Goal: Use online tool/utility: Use online tool/utility

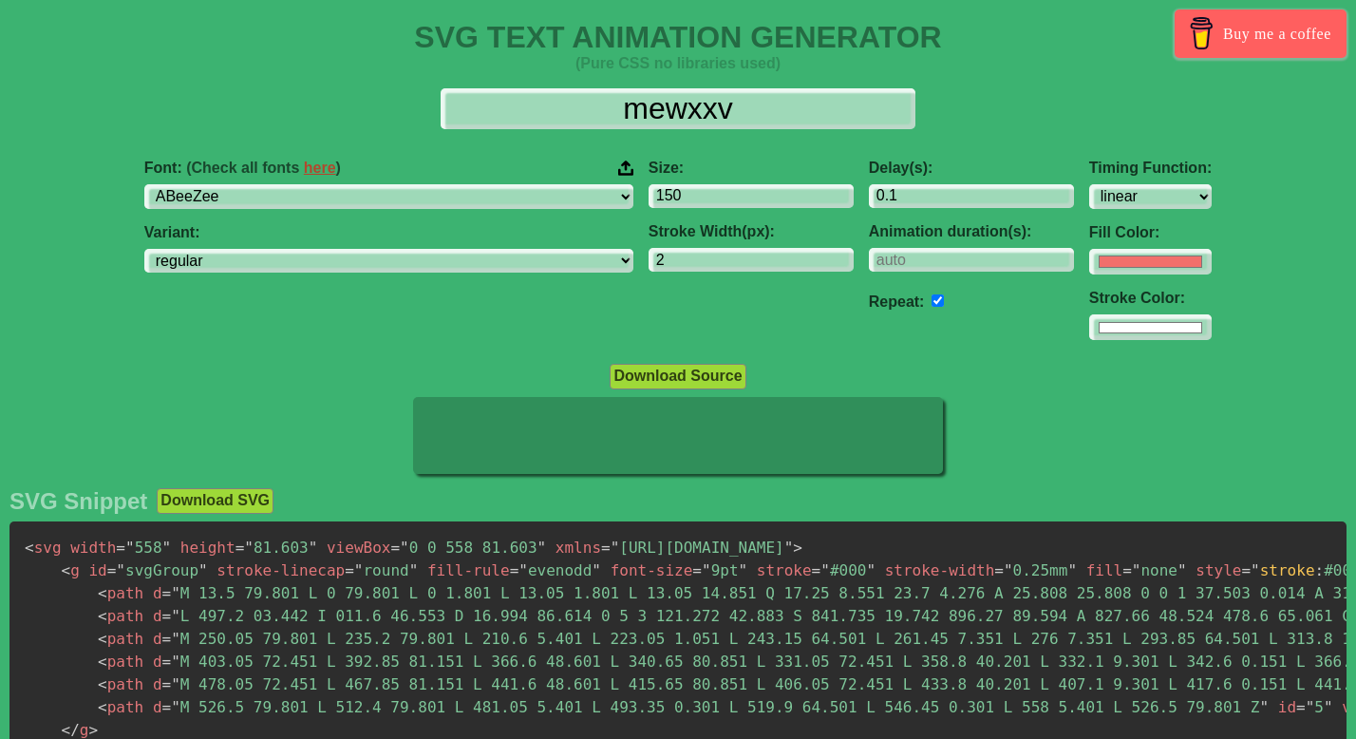
select select "linear"
type input "mewxxv"
click at [1089, 265] on input "#f16f6b" at bounding box center [1150, 262] width 122 height 26
type input "#ffffff"
click at [863, 332] on div "Delay(s): 0.1 Animation duration(s): Repeat:" at bounding box center [971, 250] width 220 height 212
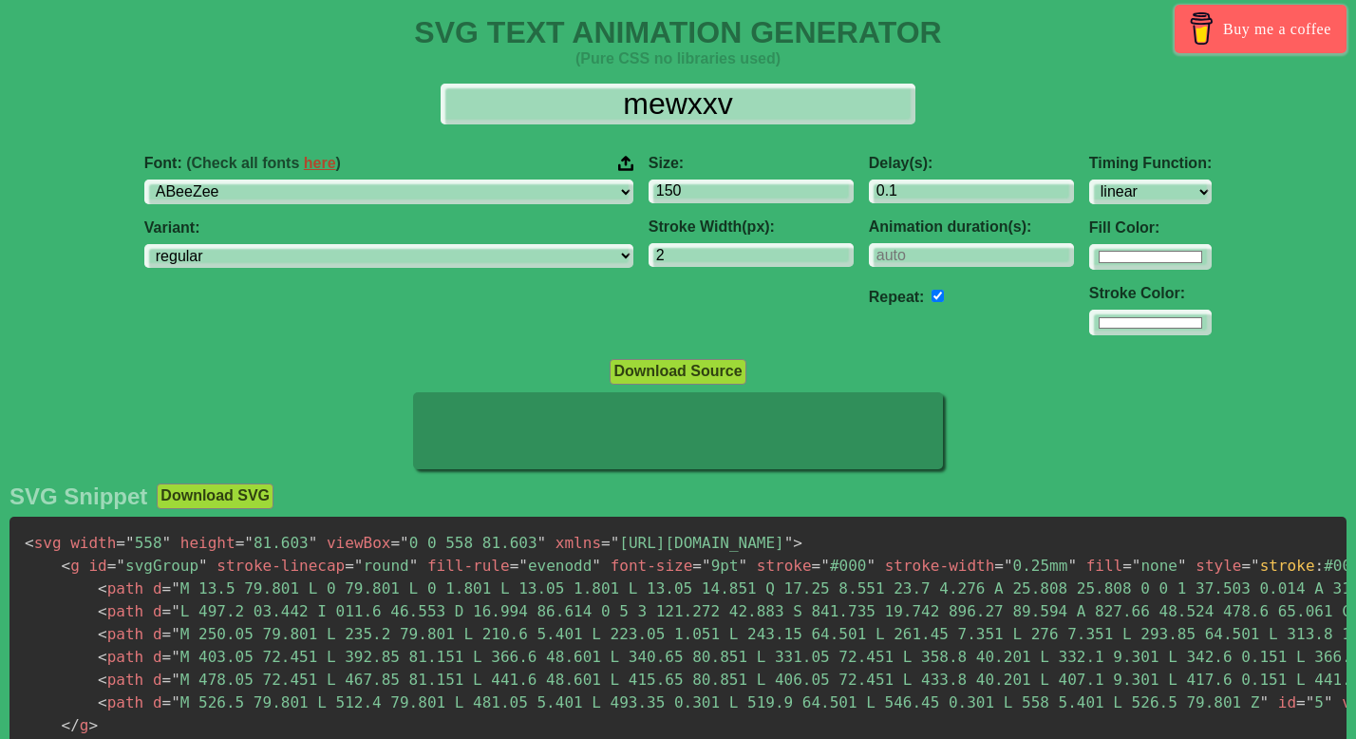
scroll to position [43, 0]
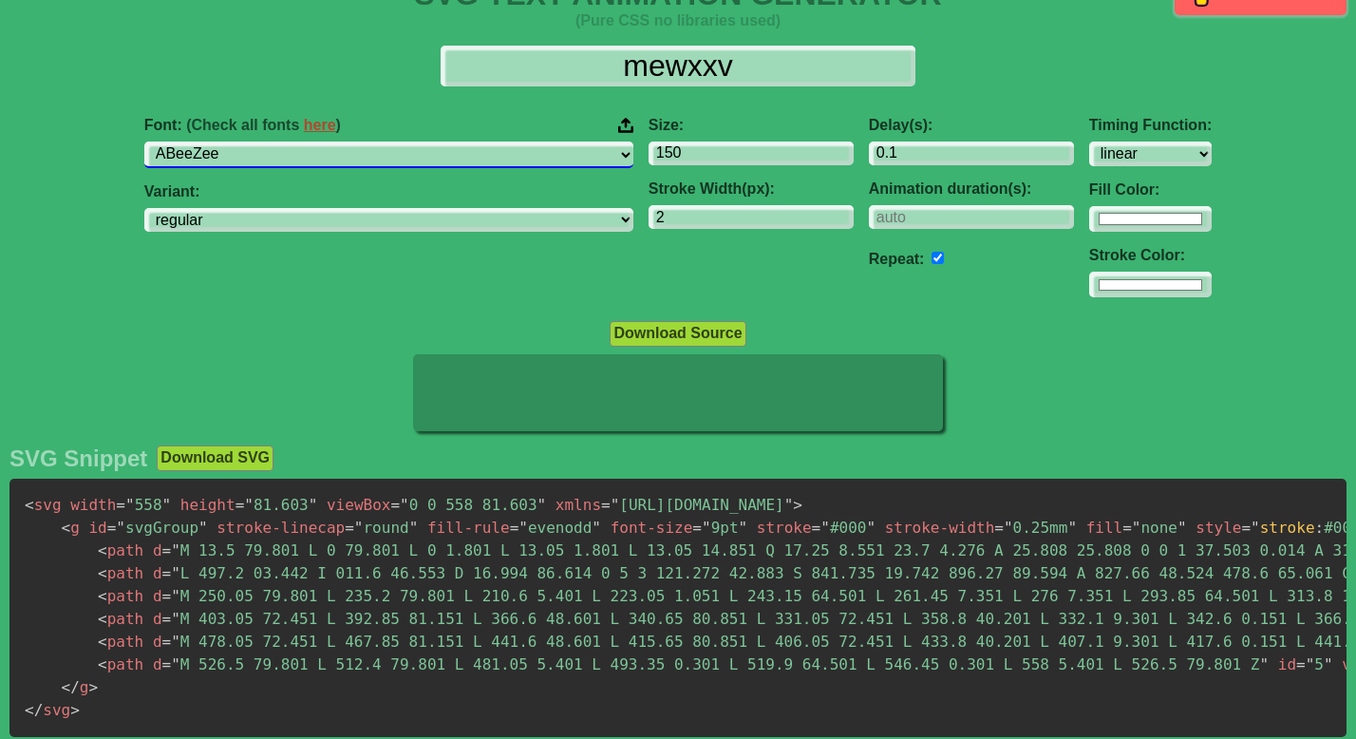
click at [484, 155] on select "ABeeZee ADLaM Display AR One Sans Abel Abhaya Libre Aboreto Abril Fatface Abyss…" at bounding box center [388, 154] width 489 height 26
click at [291, 141] on select "ABeeZee ADLaM Display AR One Sans Abel Abhaya Libre Aboreto Abril Fatface Abyss…" at bounding box center [388, 154] width 489 height 26
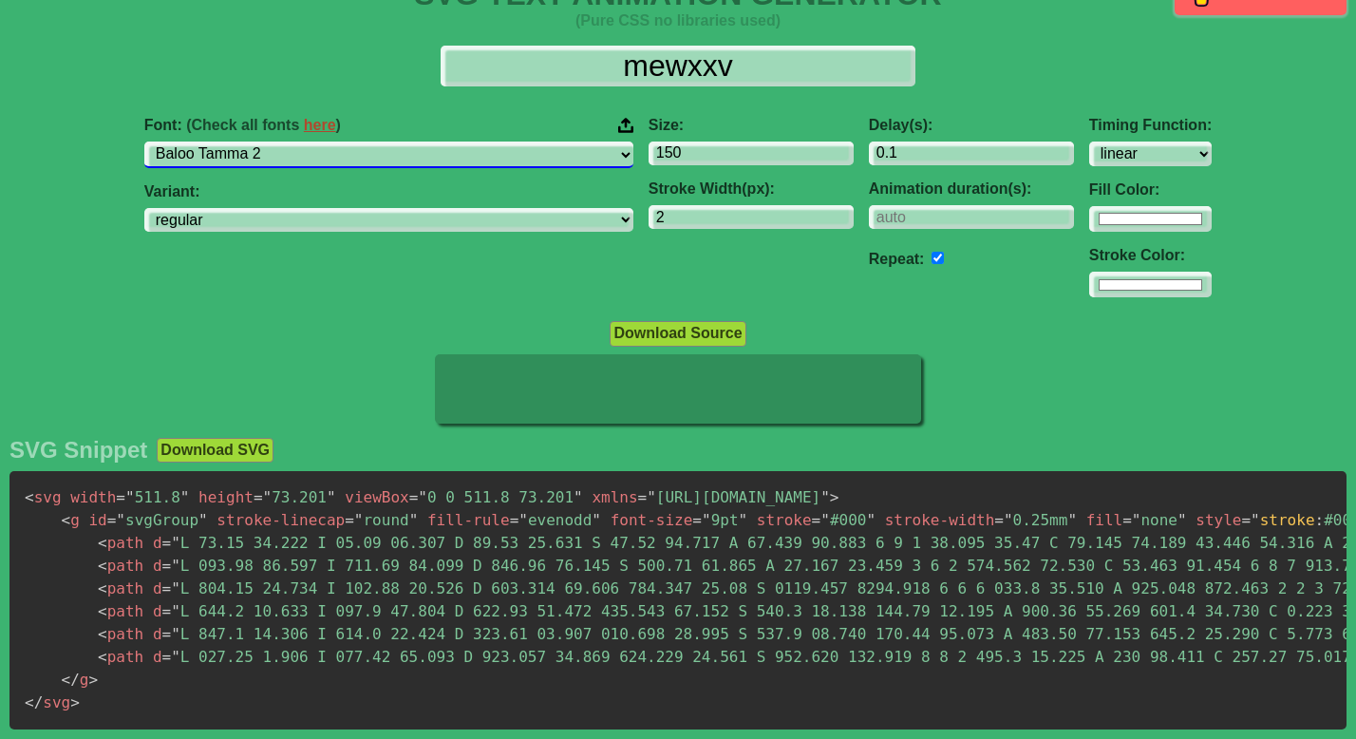
click at [483, 148] on select "ABeeZee ADLaM Display AR One Sans Abel Abhaya Libre Aboreto Abril Fatface Abyss…" at bounding box center [388, 154] width 489 height 26
click at [291, 141] on select "ABeeZee ADLaM Display AR One Sans Abel Abhaya Libre Aboreto Abril Fatface Abyss…" at bounding box center [388, 154] width 489 height 26
click at [469, 159] on select "ABeeZee ADLaM Display AR One Sans Abel Abhaya Libre Aboreto Abril Fatface Abyss…" at bounding box center [388, 154] width 489 height 26
select select "Baloo Thambi 2"
click at [291, 141] on select "ABeeZee ADLaM Display AR One Sans Abel Abhaya Libre Aboreto Abril Fatface Abyss…" at bounding box center [388, 154] width 489 height 26
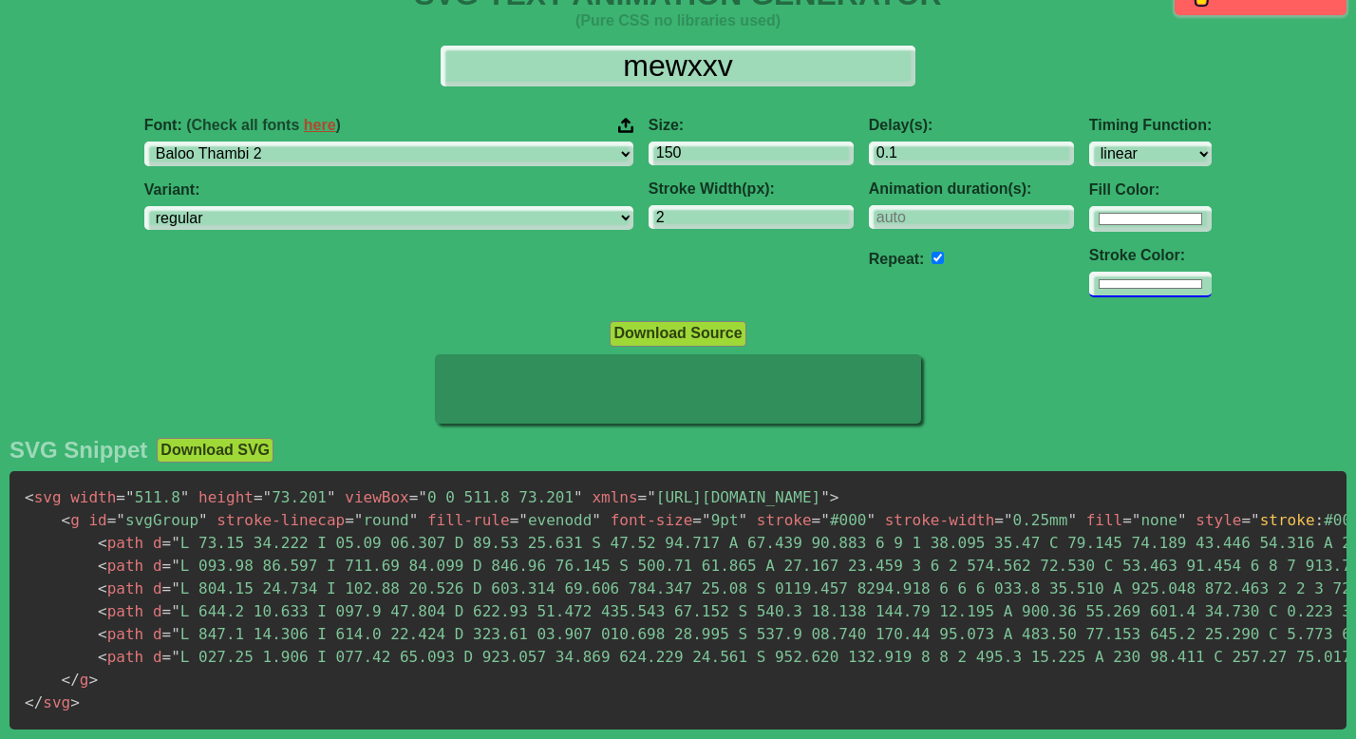
click at [1089, 289] on input "#ffffff" at bounding box center [1150, 285] width 122 height 26
type input "#bdbcbc"
click at [941, 337] on div "Download Source" at bounding box center [678, 333] width 1356 height 26
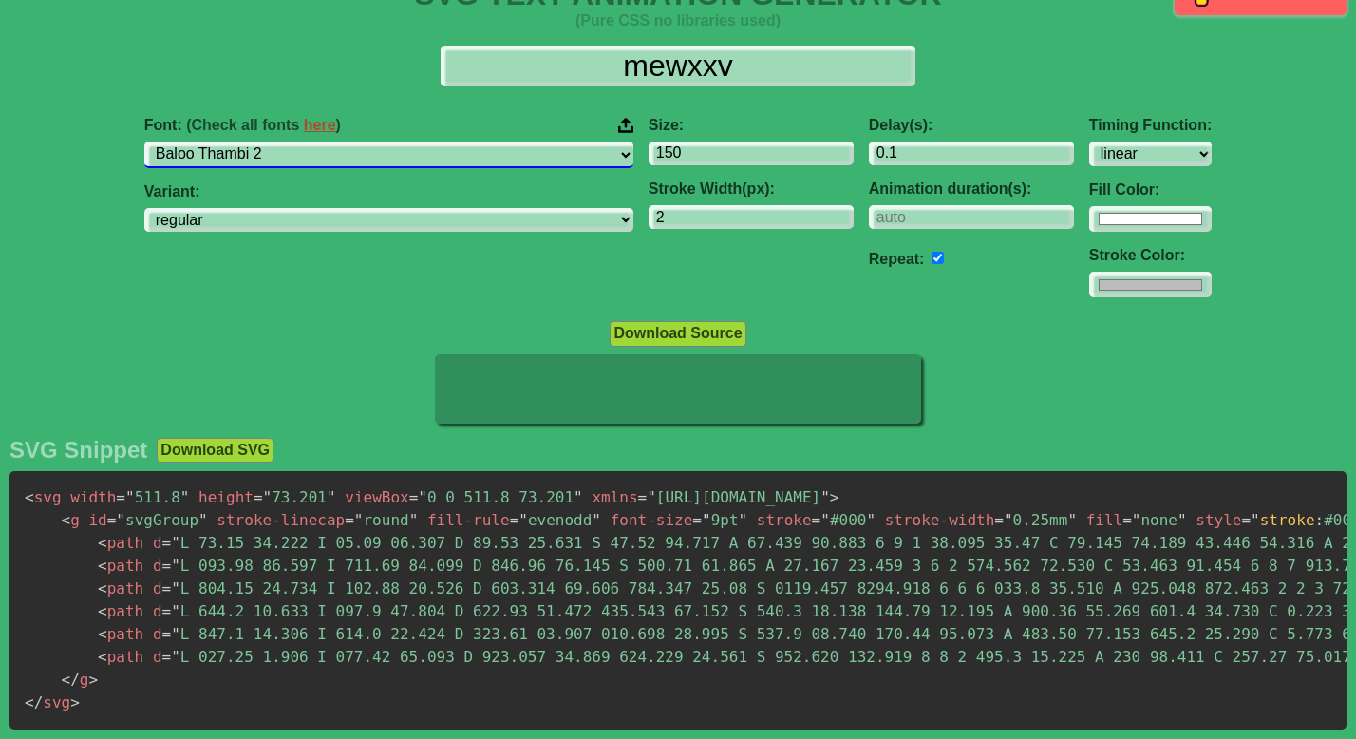
click at [483, 154] on select "ABeeZee ADLaM Display AR One Sans Abel Abhaya Libre Aboreto Abril Fatface Abyss…" at bounding box center [388, 154] width 489 height 26
click at [291, 141] on select "ABeeZee ADLaM Display AR One Sans Abel Abhaya Libre Aboreto Abril Fatface Abyss…" at bounding box center [388, 154] width 489 height 26
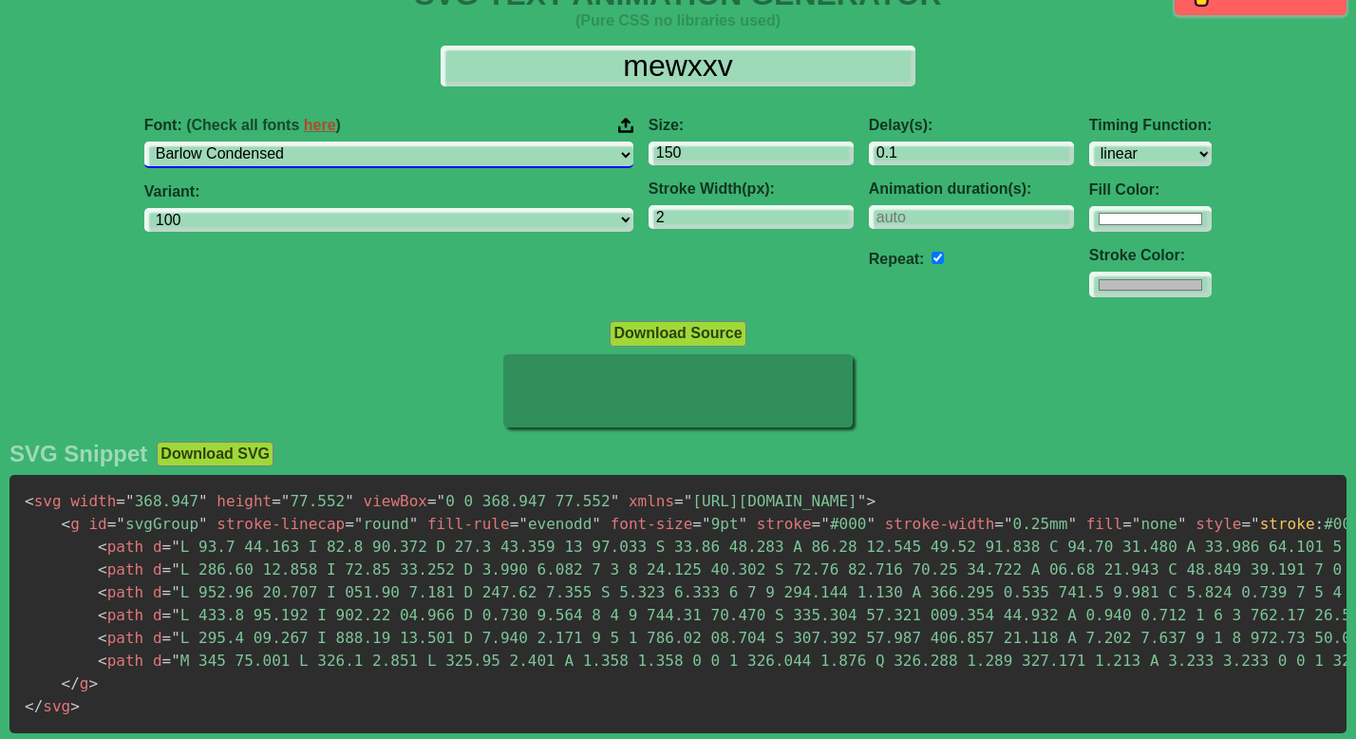
click at [387, 152] on select "ABeeZee ADLaM Display AR One Sans Abel Abhaya Libre Aboreto Abril Fatface Abyss…" at bounding box center [388, 154] width 489 height 26
select select "Battambang"
click at [291, 141] on select "ABeeZee ADLaM Display AR One Sans Abel Abhaya Libre Aboreto Abril Fatface Abyss…" at bounding box center [388, 154] width 489 height 26
select select "100"
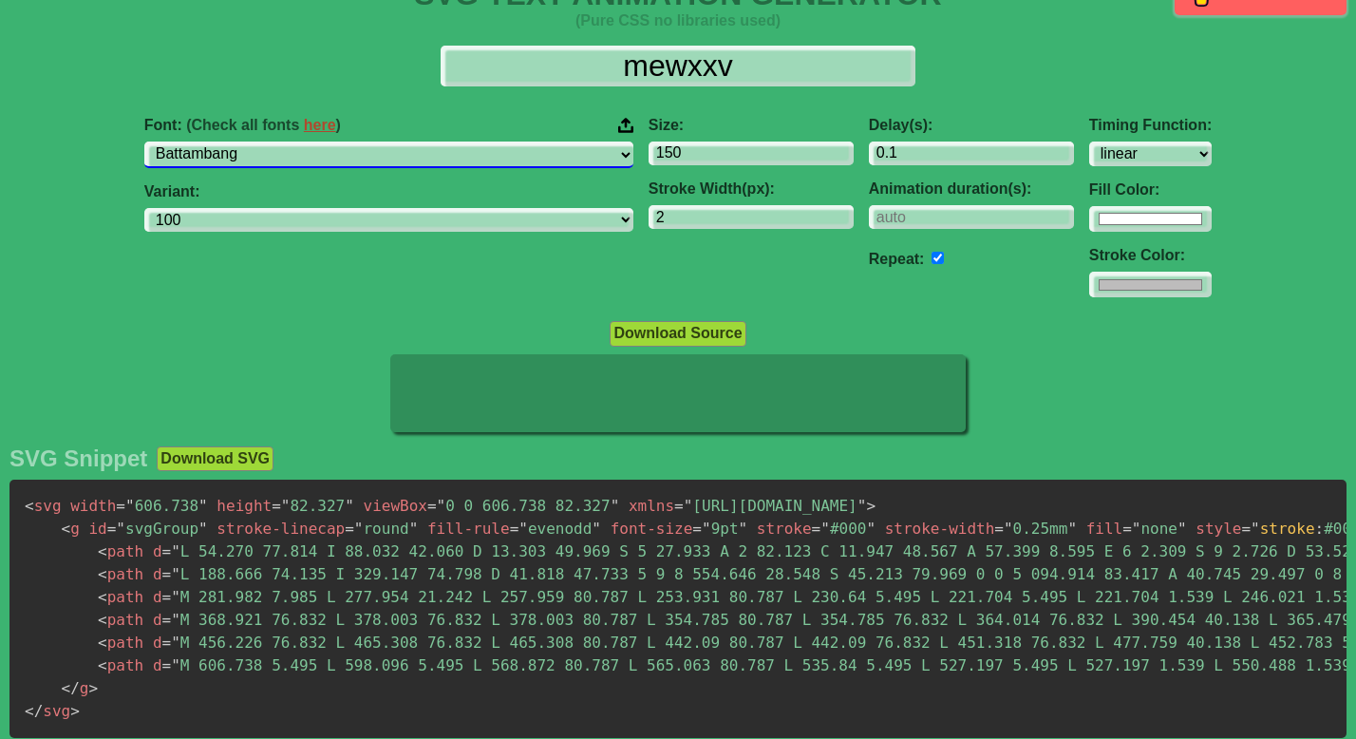
click at [378, 160] on select "ABeeZee ADLaM Display AR One Sans Abel Abhaya Libre Aboreto Abril Fatface Abyss…" at bounding box center [388, 154] width 489 height 26
click at [291, 141] on select "ABeeZee ADLaM Display AR One Sans Abel Abhaya Libre Aboreto Abril Fatface Abyss…" at bounding box center [388, 154] width 489 height 26
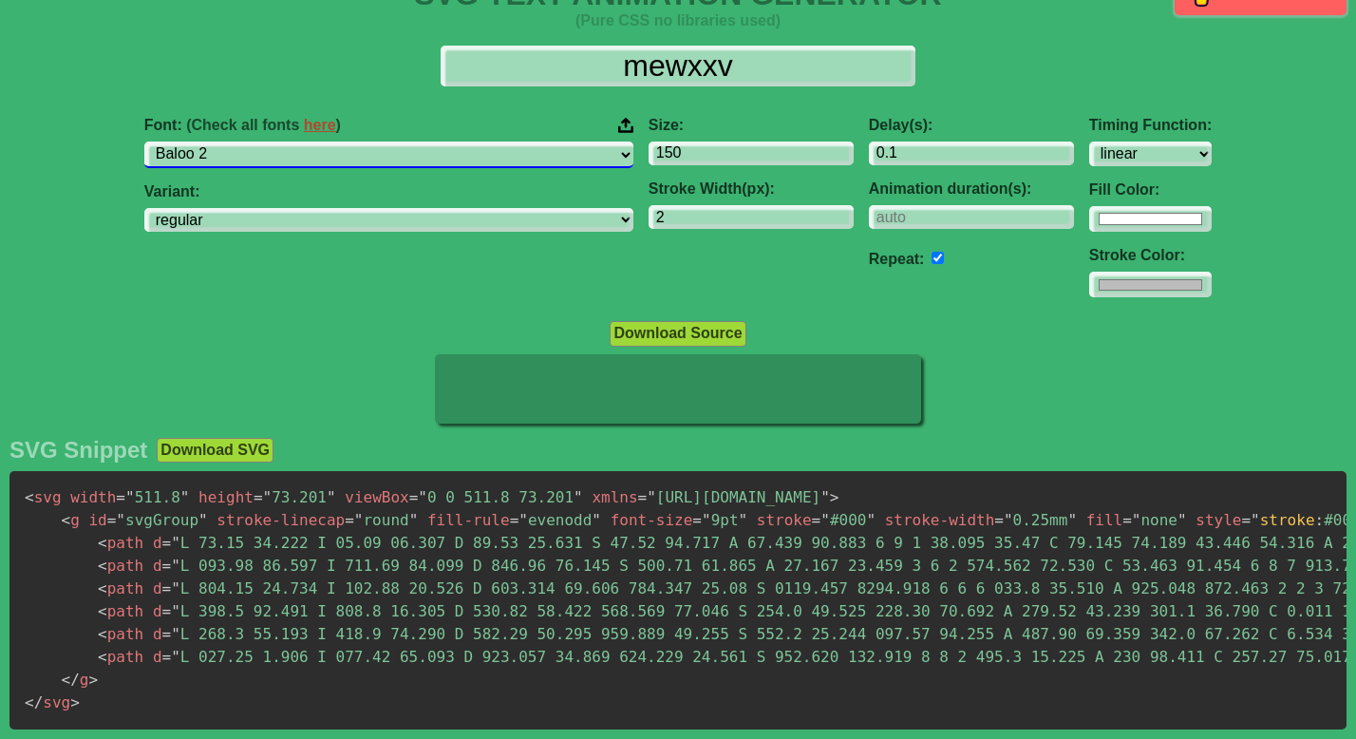
click at [458, 161] on select "ABeeZee ADLaM Display AR One Sans Abel Abhaya Libre Aboreto Abril Fatface Abyss…" at bounding box center [388, 154] width 489 height 26
select select "Baloo Chettan 2"
click at [291, 141] on select "ABeeZee ADLaM Display AR One Sans Abel Abhaya Libre Aboreto Abril Fatface Abyss…" at bounding box center [388, 154] width 489 height 26
select select "regular"
click at [472, 159] on select "ABeeZee ADLaM Display AR One Sans Abel Abhaya Libre Aboreto Abril Fatface Abyss…" at bounding box center [388, 154] width 489 height 26
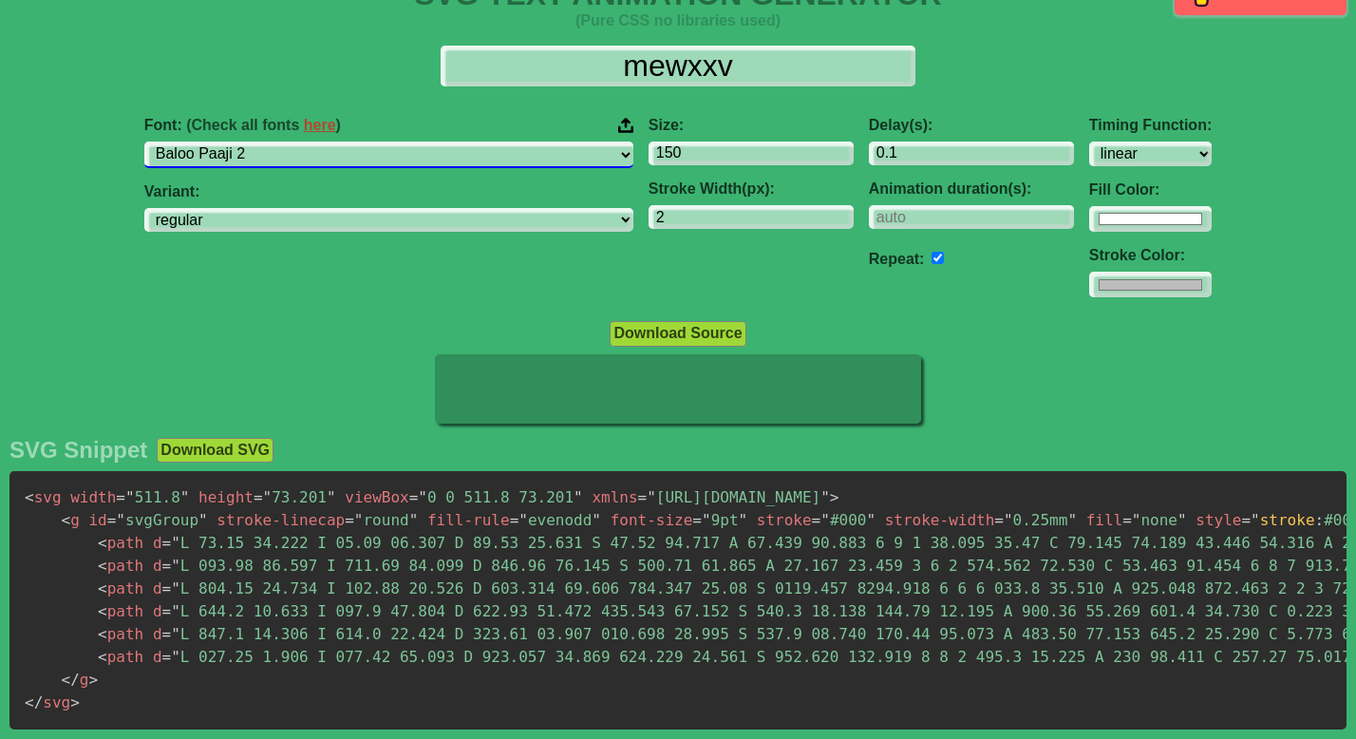
click at [291, 141] on select "ABeeZee ADLaM Display AR One Sans Abel Abhaya Libre Aboreto Abril Fatface Abyss…" at bounding box center [388, 154] width 489 height 26
click at [474, 152] on select "ABeeZee ADLaM Display AR One Sans Abel Abhaya Libre Aboreto Abril Fatface Abyss…" at bounding box center [388, 154] width 489 height 26
click at [291, 141] on select "ABeeZee ADLaM Display AR One Sans Abel Abhaya Libre Aboreto Abril Fatface Abyss…" at bounding box center [388, 154] width 489 height 26
click at [474, 160] on select "ABeeZee ADLaM Display AR One Sans Abel Abhaya Libre Aboreto Abril Fatface Abyss…" at bounding box center [388, 154] width 489 height 26
click at [291, 141] on select "ABeeZee ADLaM Display AR One Sans Abel Abhaya Libre Aboreto Abril Fatface Abyss…" at bounding box center [388, 154] width 489 height 26
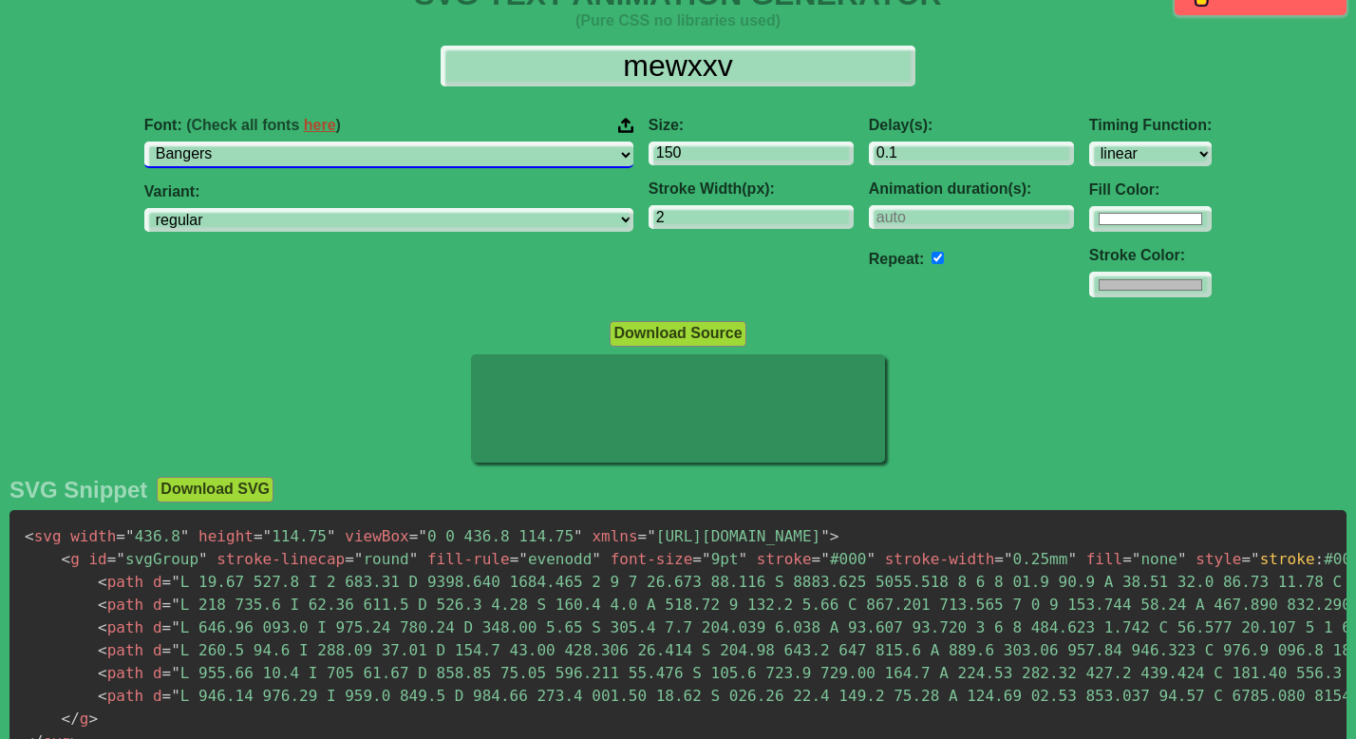
click at [477, 160] on select "ABeeZee ADLaM Display AR One Sans Abel Abhaya Libre Aboreto Abril Fatface Abyss…" at bounding box center [388, 154] width 489 height 26
click at [291, 141] on select "ABeeZee ADLaM Display AR One Sans Abel Abhaya Libre Aboreto Abril Fatface Abyss…" at bounding box center [388, 154] width 489 height 26
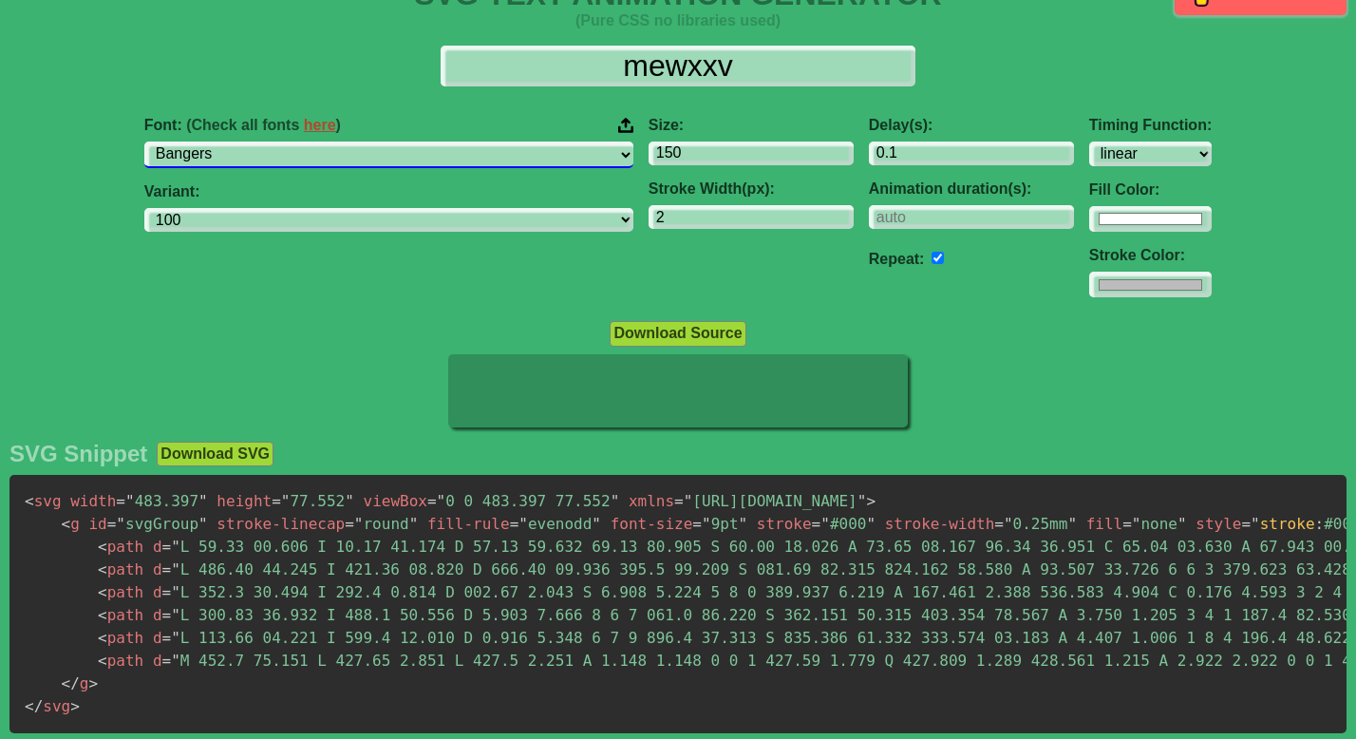
click at [477, 161] on select "ABeeZee ADLaM Display AR One Sans Abel Abhaya Libre Aboreto Abril Fatface Abyss…" at bounding box center [388, 154] width 489 height 26
select select "[PERSON_NAME] Semi Condensed"
click at [291, 141] on select "ABeeZee ADLaM Display AR One Sans Abel Abhaya Libre Aboreto Abril Fatface Abyss…" at bounding box center [388, 154] width 489 height 26
select select "100"
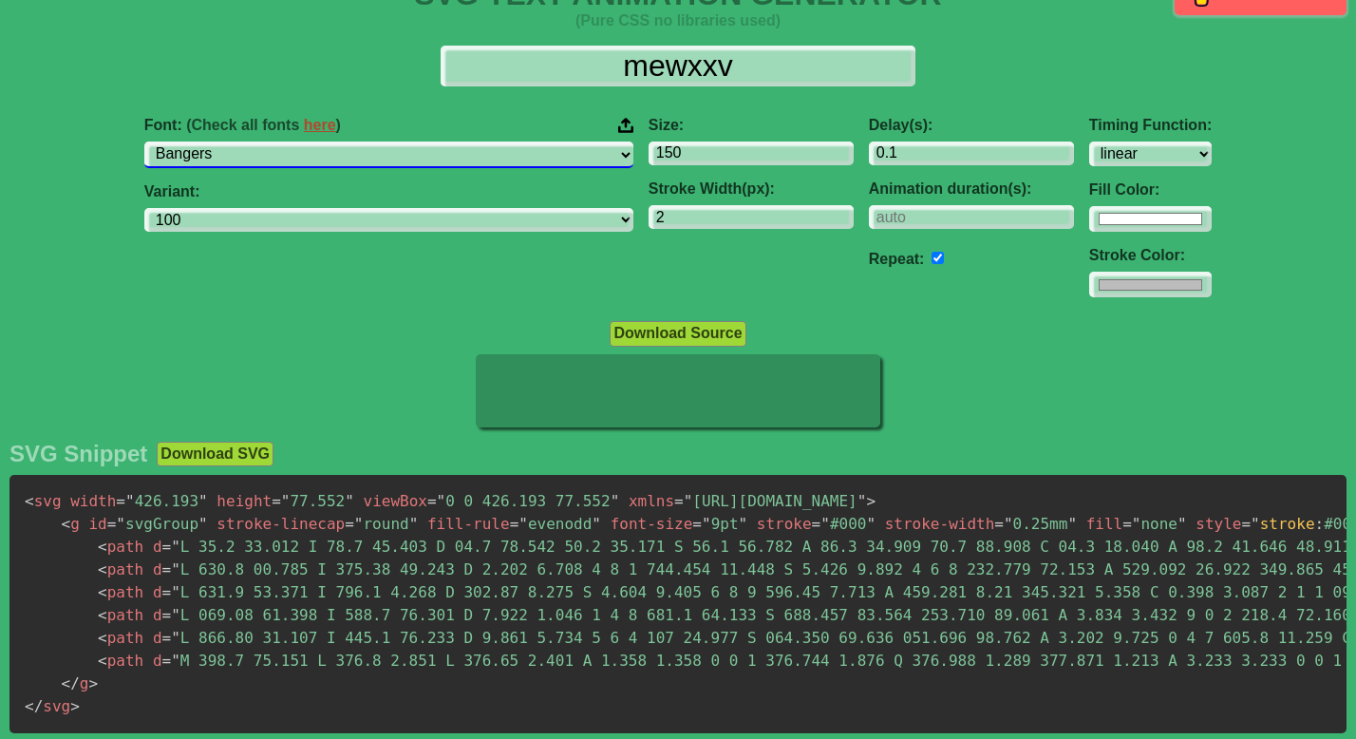
click at [477, 162] on select "ABeeZee ADLaM Display AR One Sans Abel Abhaya Libre Aboreto Abril Fatface Abyss…" at bounding box center [388, 154] width 489 height 26
click at [291, 141] on select "ABeeZee ADLaM Display AR One Sans Abel Abhaya Libre Aboreto Abril Fatface Abyss…" at bounding box center [388, 154] width 489 height 26
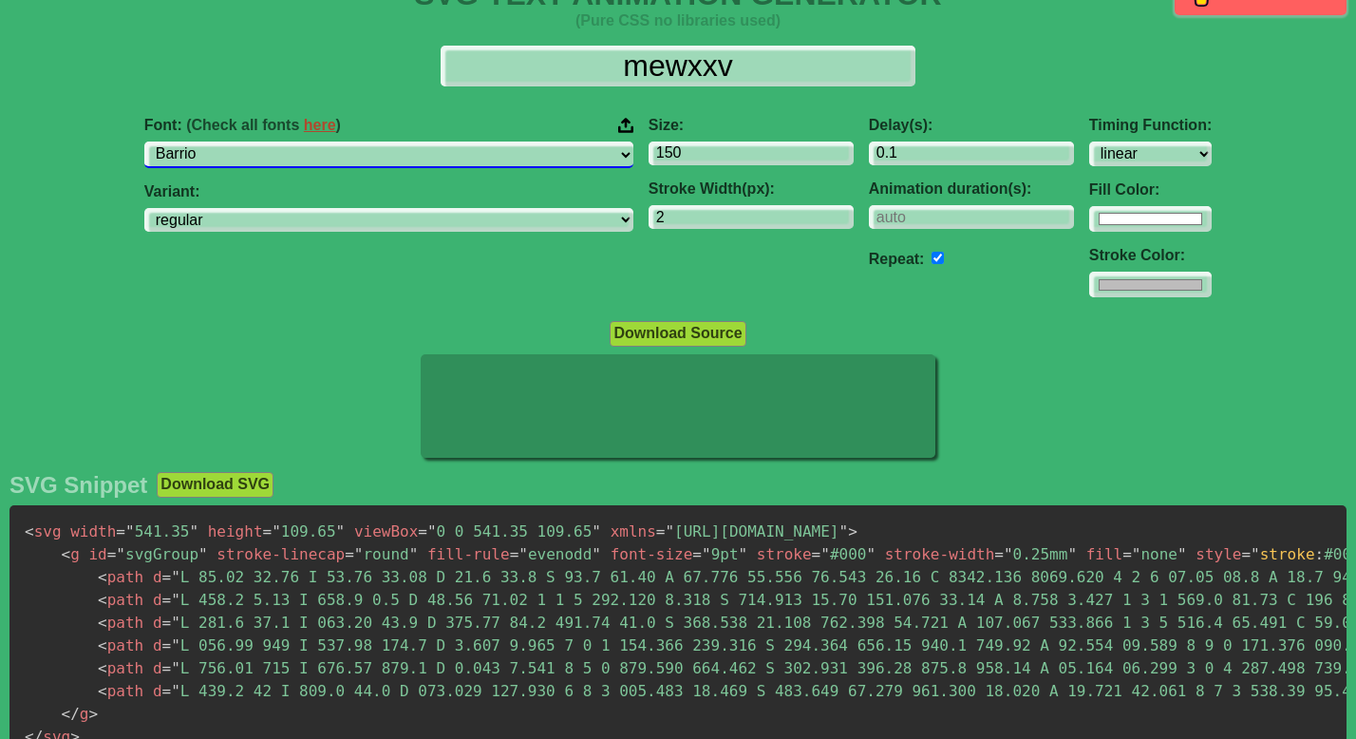
click at [475, 165] on select "ABeeZee ADLaM Display AR One Sans Abel Abhaya Libre Aboreto Abril Fatface Abyss…" at bounding box center [388, 154] width 489 height 26
select select "Baskervville"
click at [291, 141] on select "ABeeZee ADLaM Display AR One Sans Abel Abhaya Libre Aboreto Abril Fatface Abyss…" at bounding box center [388, 154] width 489 height 26
select select "regular"
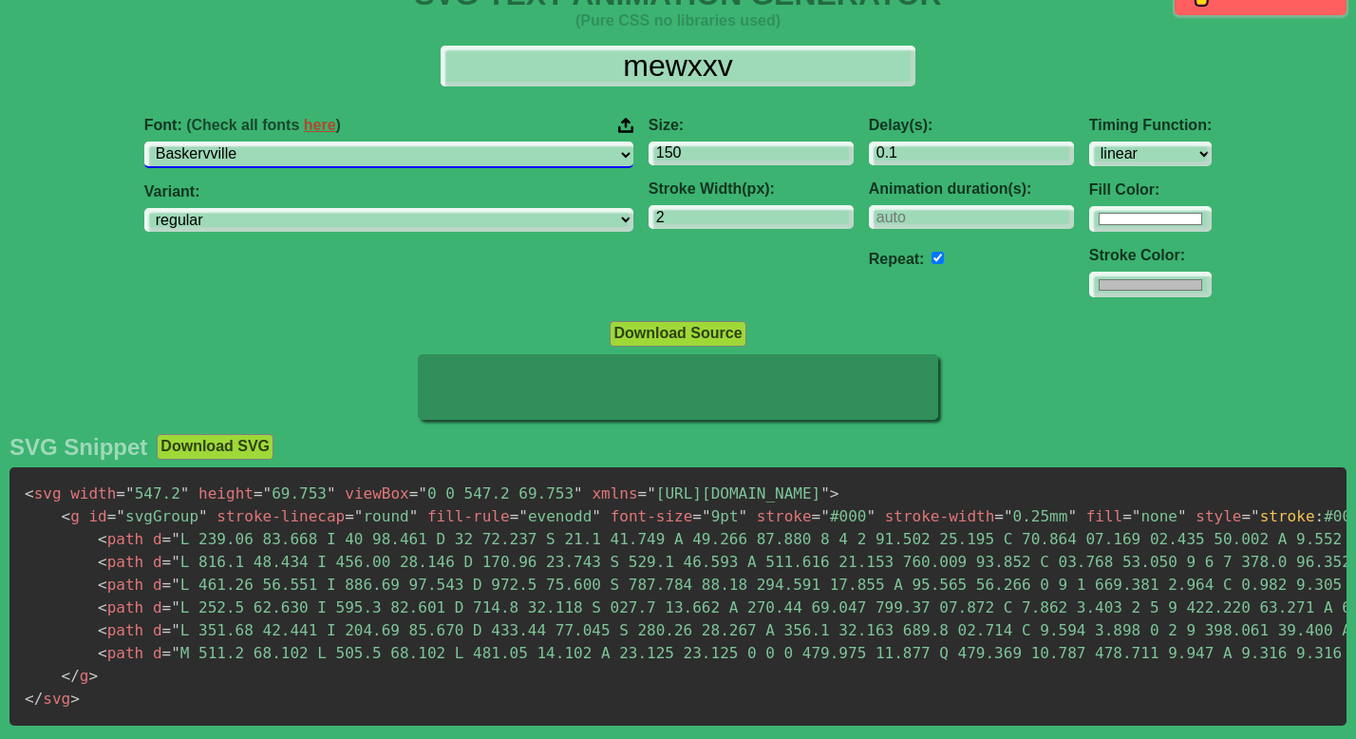
click at [479, 157] on select "ABeeZee ADLaM Display AR One Sans Abel Abhaya Libre Aboreto Abril Fatface Abyss…" at bounding box center [388, 154] width 489 height 26
click at [291, 141] on select "ABeeZee ADLaM Display AR One Sans Abel Abhaya Libre Aboreto Abril Fatface Abyss…" at bounding box center [388, 154] width 489 height 26
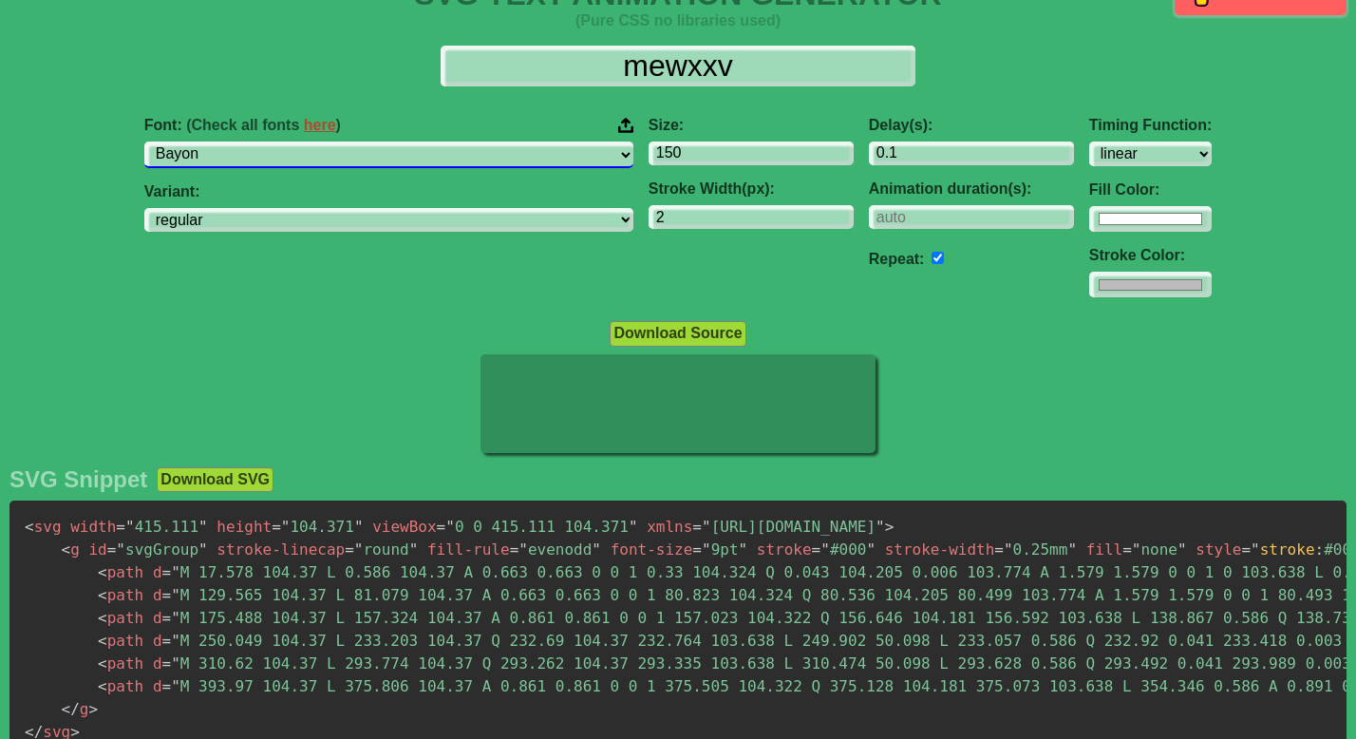
click at [490, 150] on select "ABeeZee ADLaM Display AR One Sans Abel Abhaya Libre Aboreto Abril Fatface Abyss…" at bounding box center [388, 154] width 489 height 26
click at [291, 141] on select "ABeeZee ADLaM Display AR One Sans Abel Abhaya Libre Aboreto Abril Fatface Abyss…" at bounding box center [388, 154] width 489 height 26
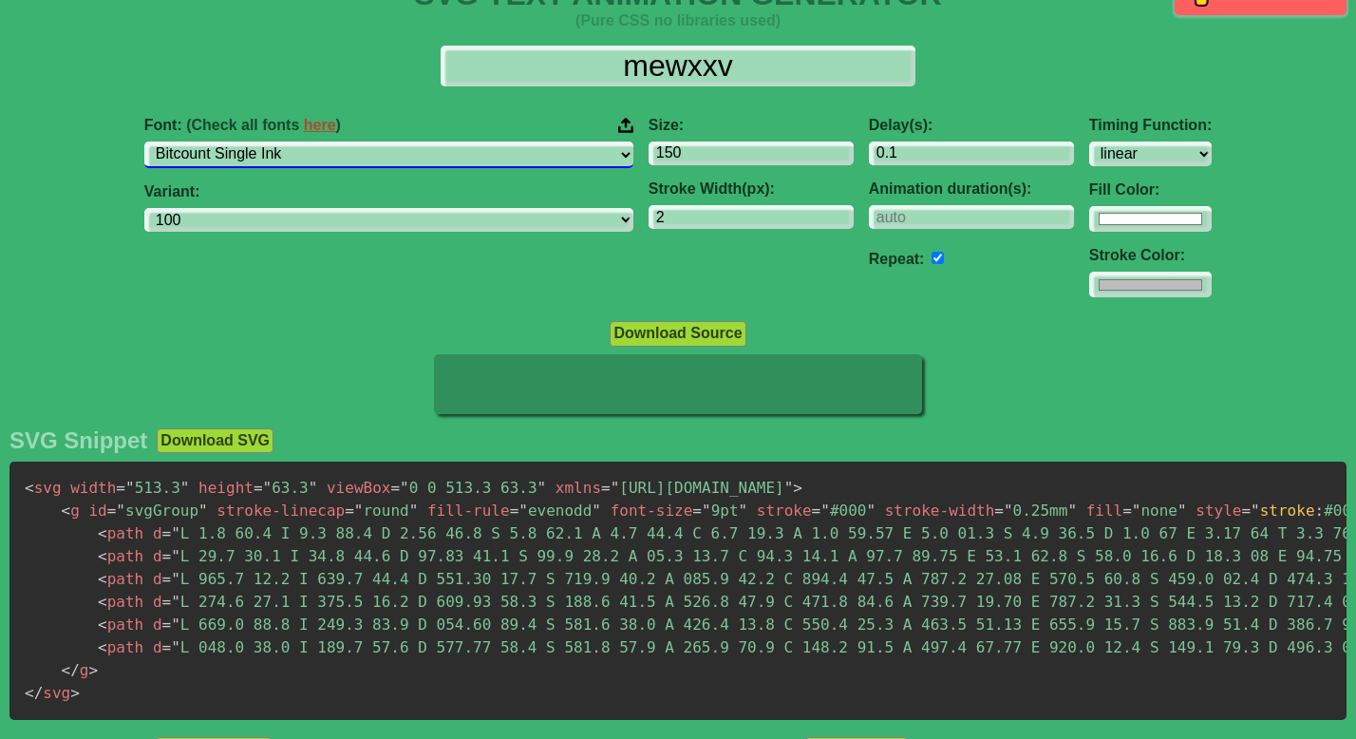
click at [478, 166] on select "ABeeZee ADLaM Display AR One Sans Abel Abhaya Libre Aboreto Abril Fatface Abyss…" at bounding box center [388, 154] width 489 height 26
select select "Bitter"
click at [291, 141] on select "ABeeZee ADLaM Display AR One Sans Abel Abhaya Libre Aboreto Abril Fatface Abyss…" at bounding box center [388, 154] width 489 height 26
select select "100"
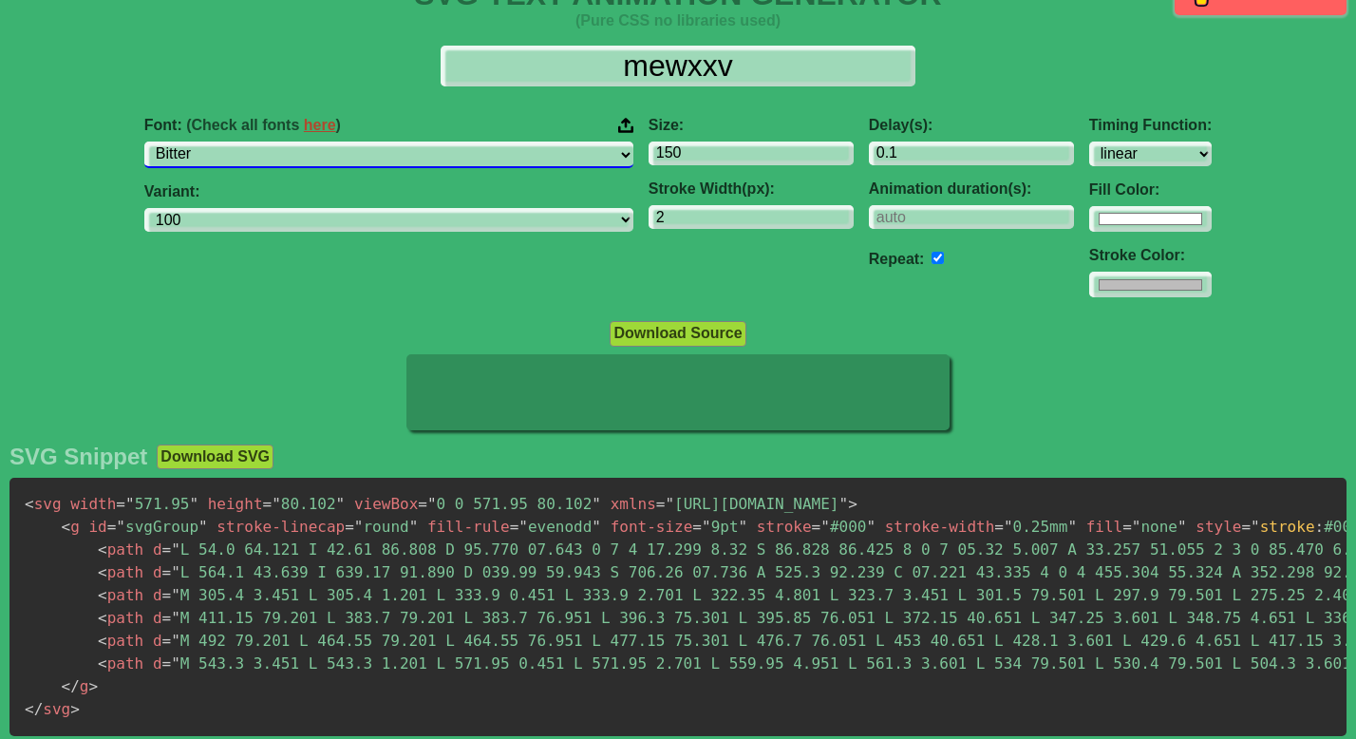
click at [473, 153] on select "ABeeZee ADLaM Display AR One Sans Abel Abhaya Libre Aboreto Abril Fatface Abyss…" at bounding box center [388, 154] width 489 height 26
click at [291, 141] on select "ABeeZee ADLaM Display AR One Sans Abel Abhaya Libre Aboreto Abril Fatface Abyss…" at bounding box center [388, 154] width 489 height 26
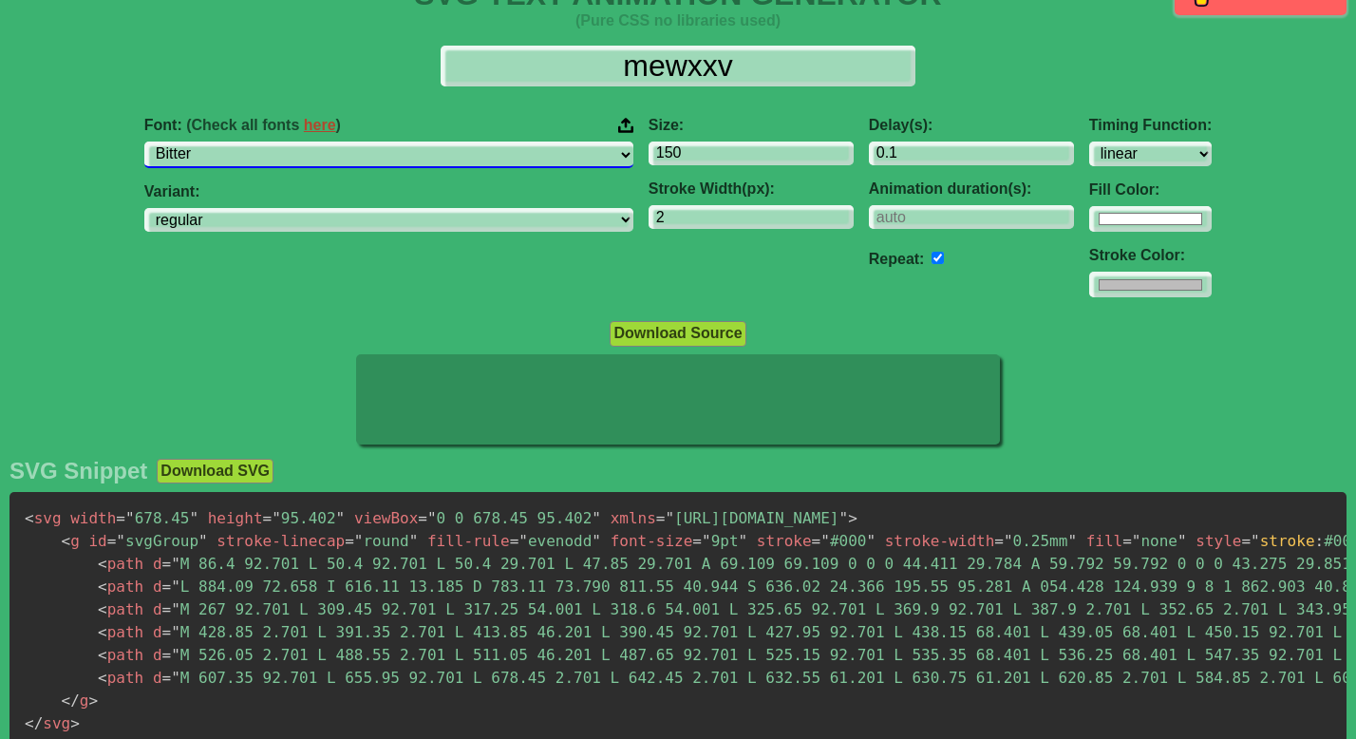
click at [478, 160] on select "ABeeZee ADLaM Display AR One Sans Abel Abhaya Libre Aboreto Abril Fatface Abyss…" at bounding box center [388, 154] width 489 height 26
select select "Bubbler One"
click at [291, 141] on select "ABeeZee ADLaM Display AR One Sans Abel Abhaya Libre Aboreto Abril Fatface Abyss…" at bounding box center [388, 154] width 489 height 26
select select "regular"
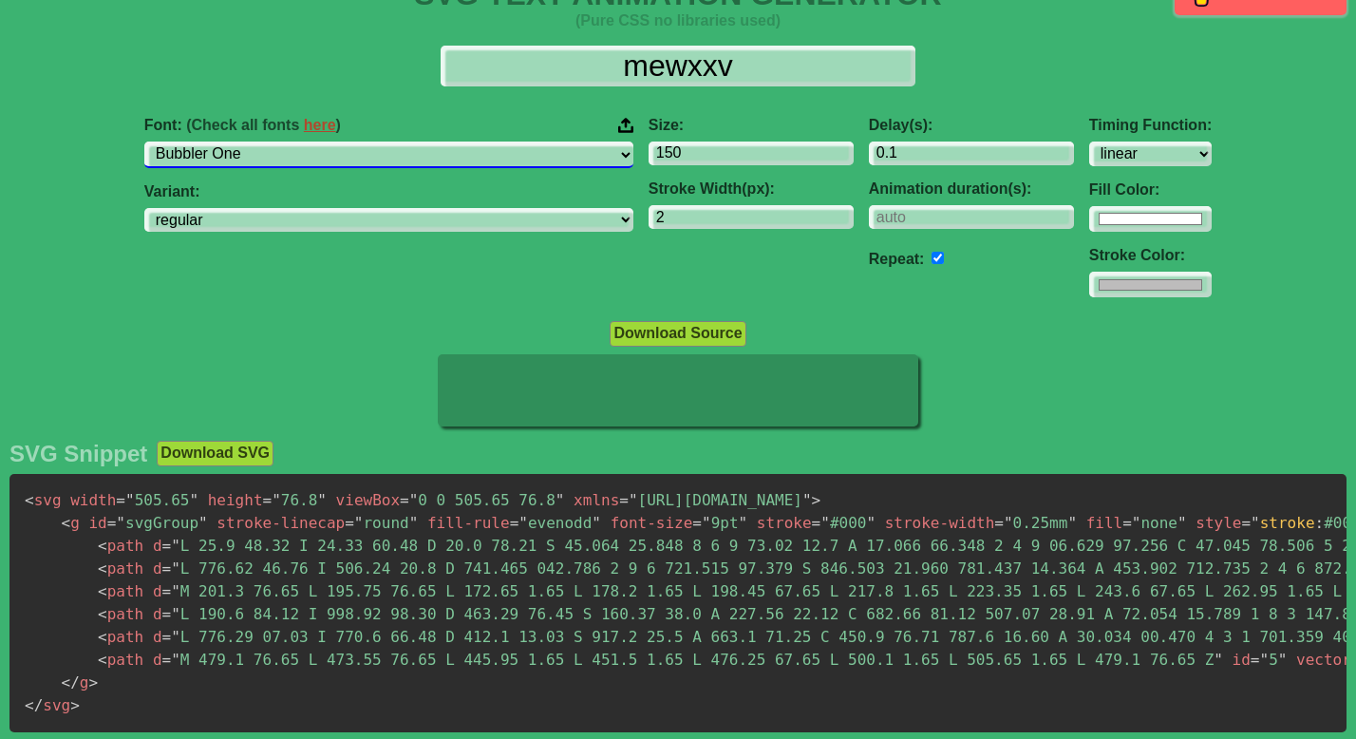
click at [495, 160] on select "ABeeZee ADLaM Display AR One Sans Abel Abhaya Libre Aboreto Abril Fatface Abyss…" at bounding box center [388, 154] width 489 height 26
click at [291, 141] on select "ABeeZee ADLaM Display AR One Sans Abel Abhaya Libre Aboreto Abril Fatface Abyss…" at bounding box center [388, 154] width 489 height 26
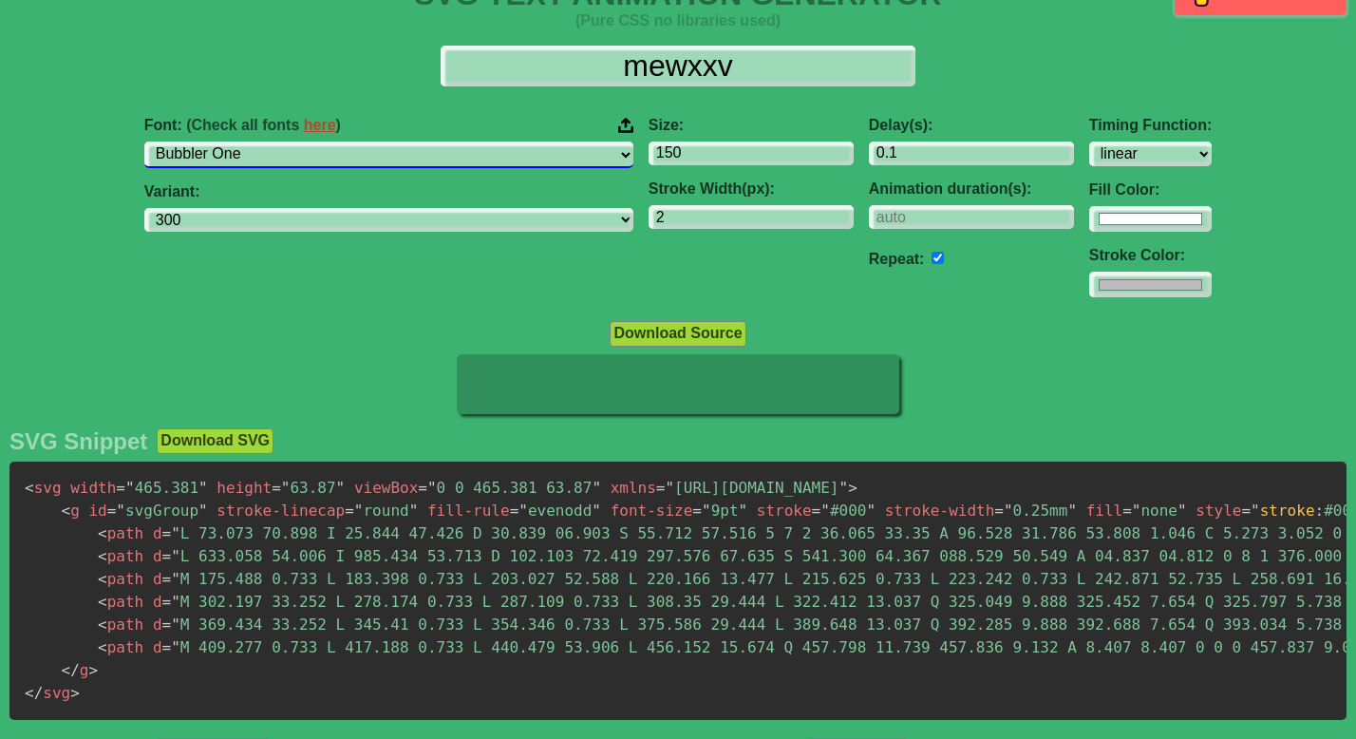
click at [484, 159] on select "ABeeZee ADLaM Display AR One Sans Abel Abhaya Libre Aboreto Abril Fatface Abyss…" at bounding box center [388, 154] width 489 height 26
select select "Bungee Hairline"
click at [291, 141] on select "ABeeZee ADLaM Display AR One Sans Abel Abhaya Libre Aboreto Abril Fatface Abyss…" at bounding box center [388, 154] width 489 height 26
select select "regular"
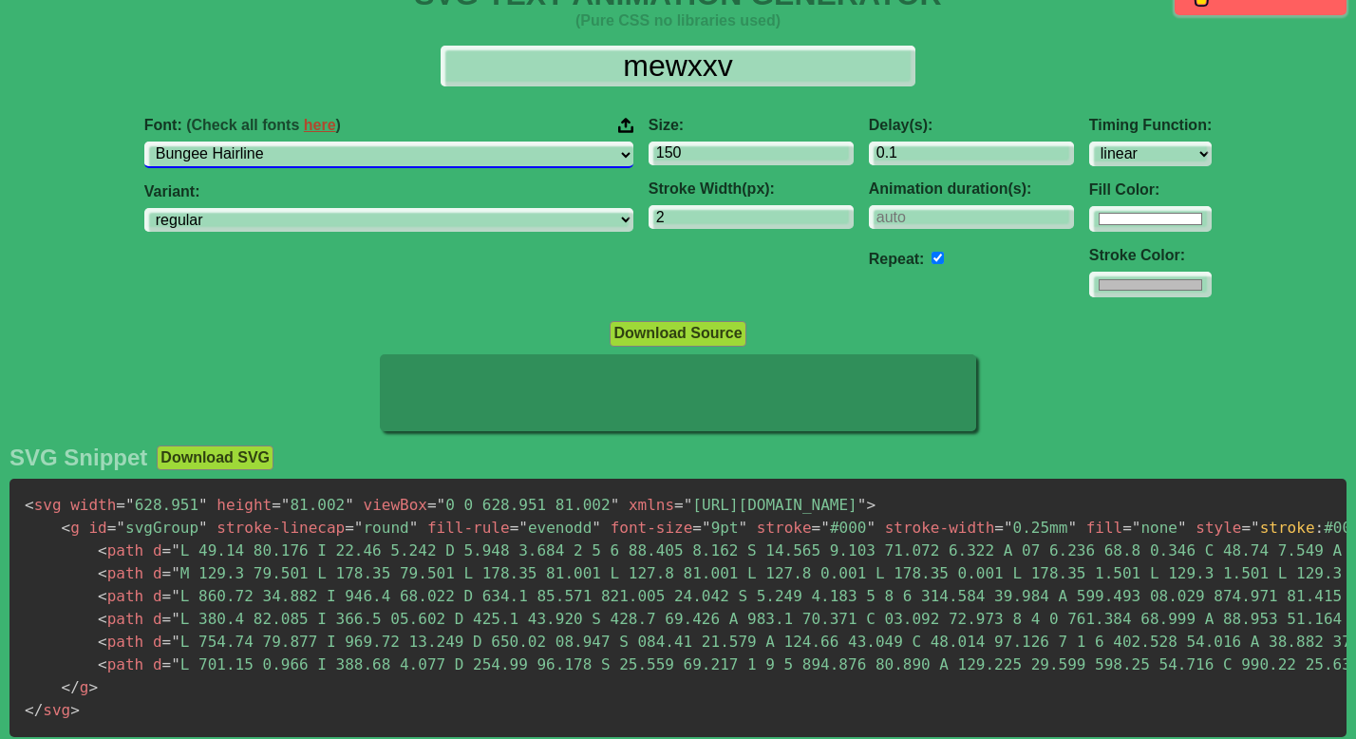
click at [498, 157] on select "ABeeZee ADLaM Display AR One Sans Abel Abhaya Libre Aboreto Abril Fatface Abyss…" at bounding box center [388, 154] width 489 height 26
click at [291, 141] on select "ABeeZee ADLaM Display AR One Sans Abel Abhaya Libre Aboreto Abril Fatface Abyss…" at bounding box center [388, 154] width 489 height 26
click at [484, 158] on select "ABeeZee ADLaM Display AR One Sans Abel Abhaya Libre Aboreto Abril Fatface Abyss…" at bounding box center [388, 154] width 489 height 26
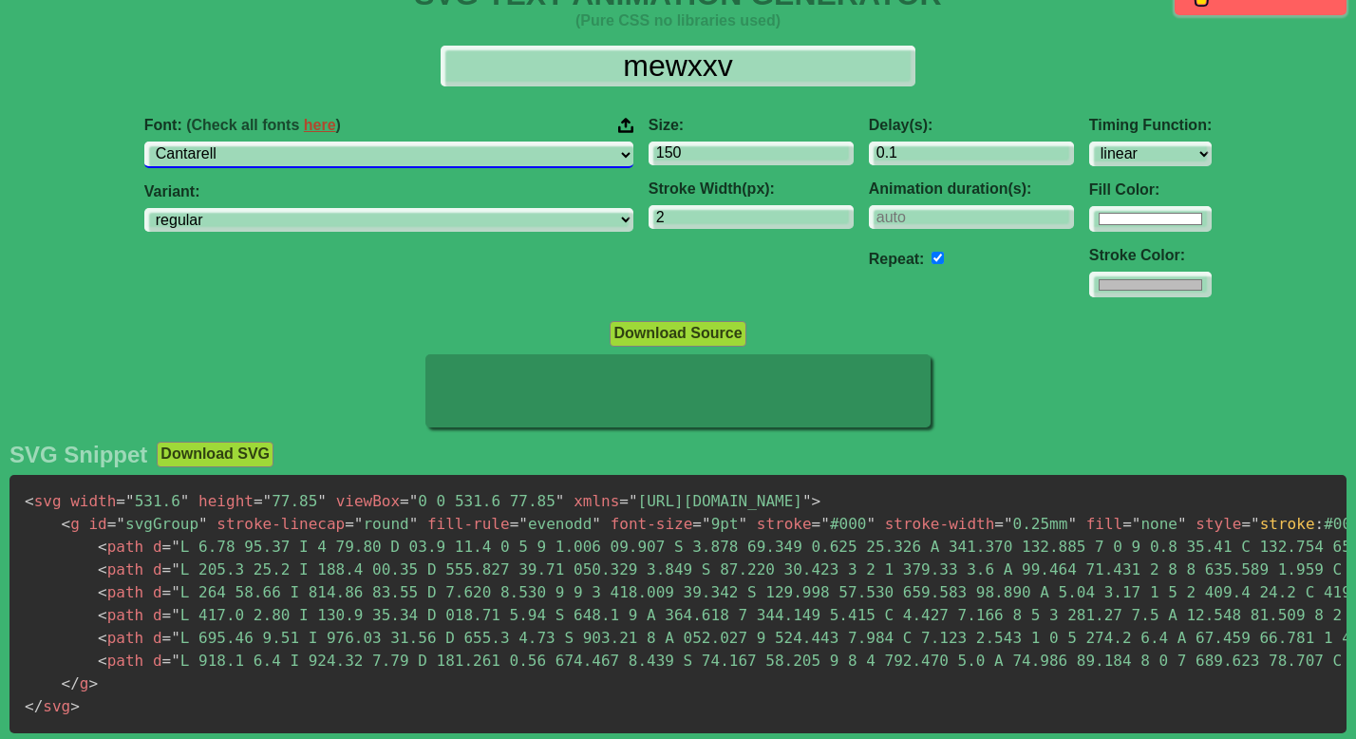
click at [291, 141] on select "ABeeZee ADLaM Display AR One Sans Abel Abhaya Libre Aboreto Abril Fatface Abyss…" at bounding box center [388, 154] width 489 height 26
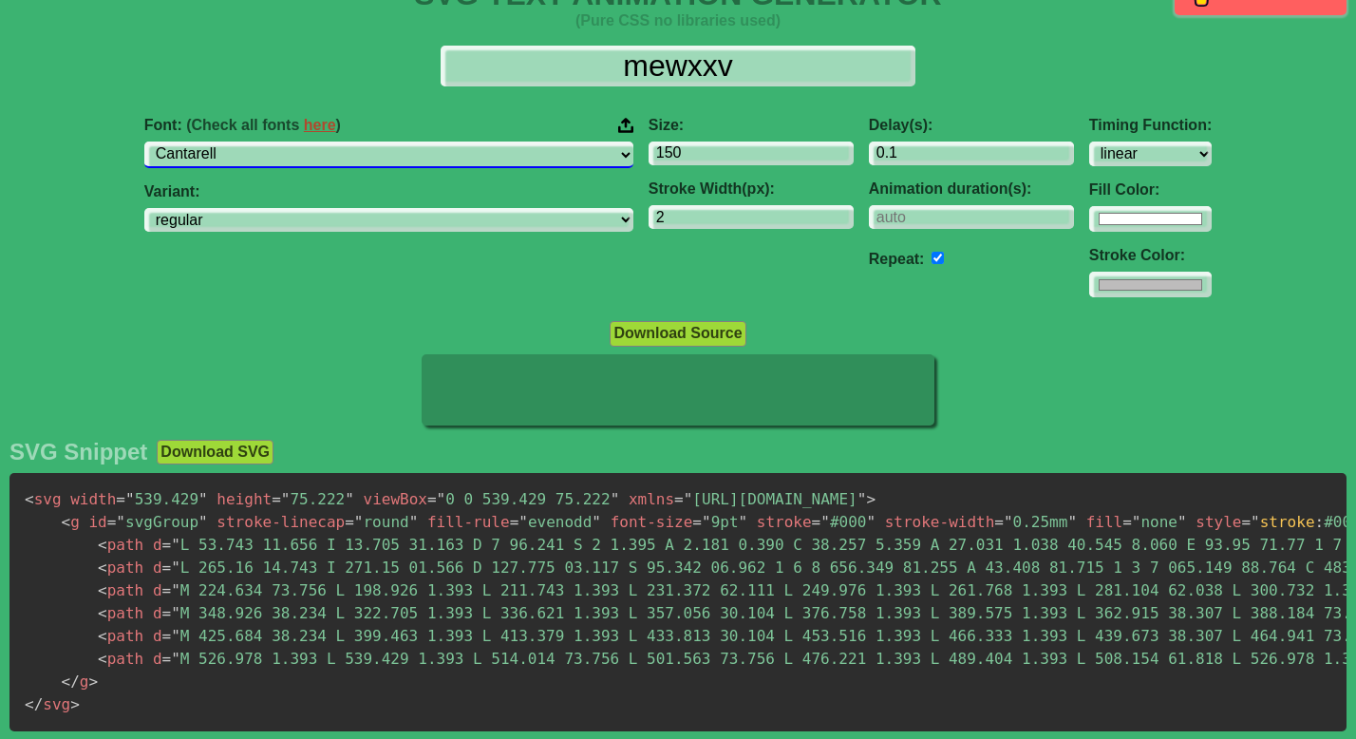
click at [472, 159] on select "ABeeZee ADLaM Display AR One Sans Abel Abhaya Libre Aboreto Abril Fatface Abyss…" at bounding box center [388, 154] width 489 height 26
select select "Carrois Gothic SC"
click at [291, 141] on select "ABeeZee ADLaM Display AR One Sans Abel Abhaya Libre Aboreto Abril Fatface Abyss…" at bounding box center [388, 154] width 489 height 26
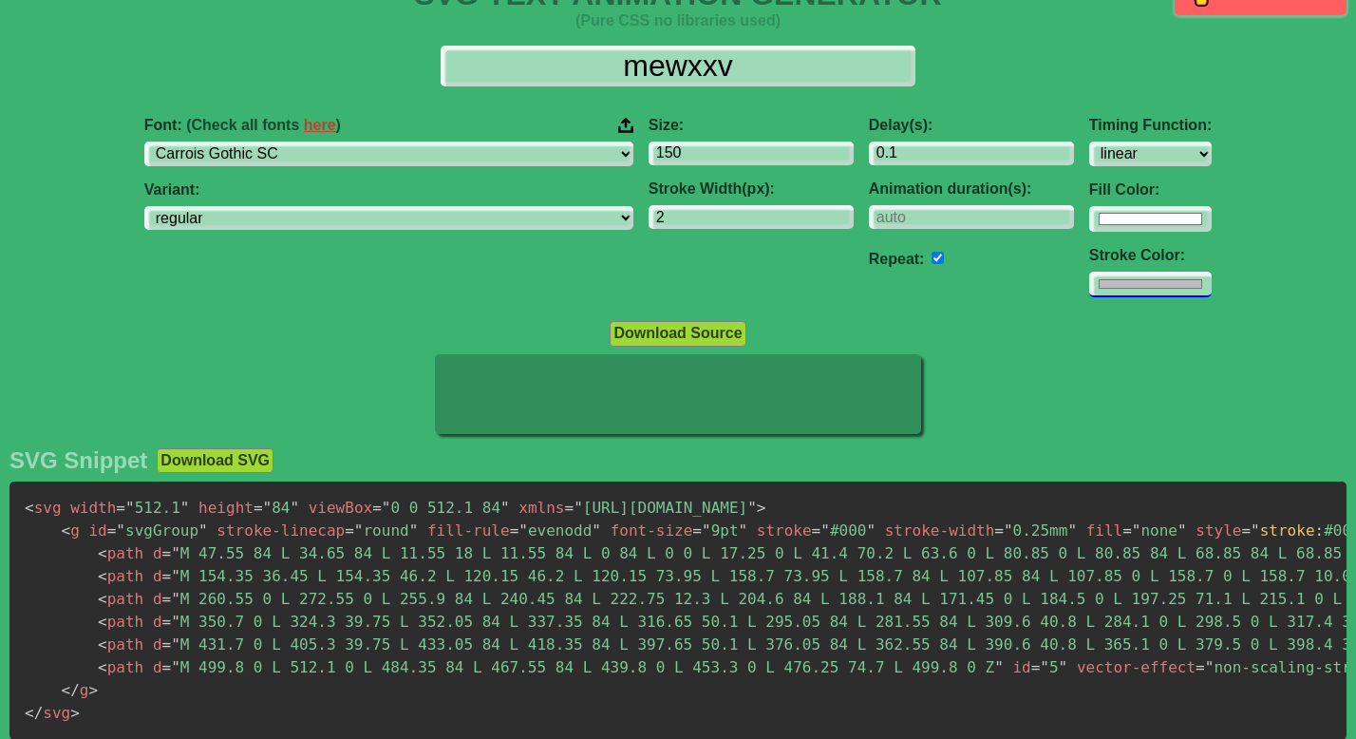
click at [1089, 287] on input "#bdbcbc" at bounding box center [1150, 285] width 122 height 26
type input "#e3e3e3"
click at [1120, 262] on div "Font: (Check all fonts here ) ABeeZee ADLaM Display AR One Sans Abel Abhaya Lib…" at bounding box center [678, 208] width 1356 height 212
click at [1089, 223] on input "#ffffff" at bounding box center [1150, 219] width 122 height 26
type input "#ededed"
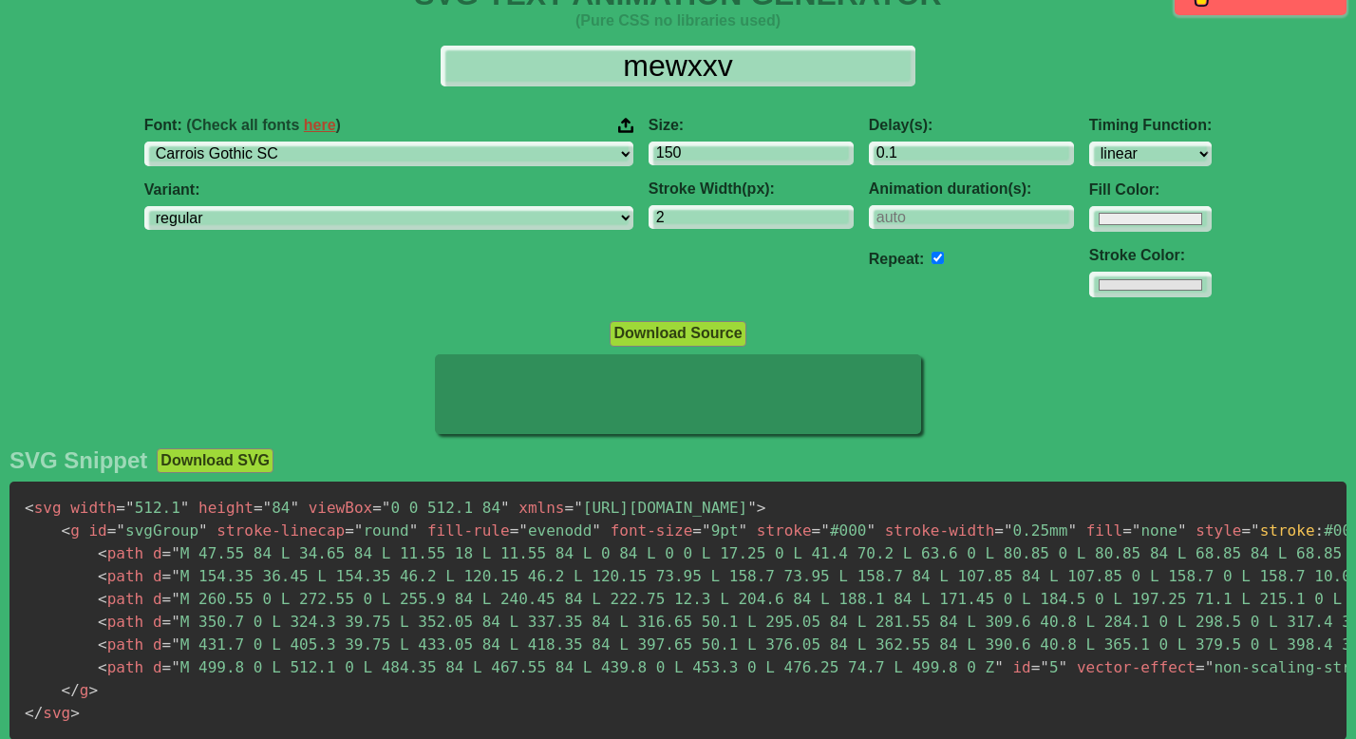
click at [1180, 157] on div "Font: (Check all fonts here ) ABeeZee ADLaM Display AR One Sans Abel Abhaya Lib…" at bounding box center [678, 208] width 1356 height 212
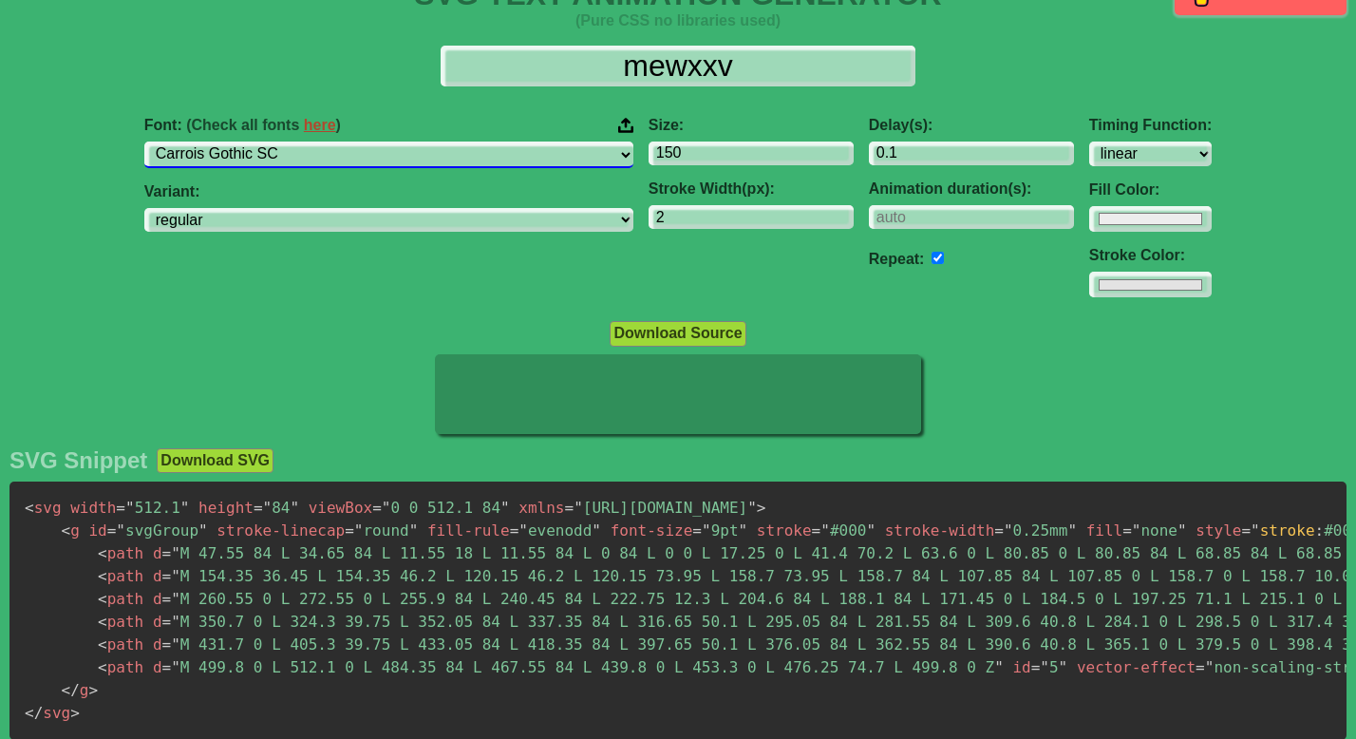
click at [525, 160] on select "ABeeZee ADLaM Display AR One Sans Abel Abhaya Libre Aboreto Abril Fatface Abyss…" at bounding box center [388, 154] width 489 height 26
click at [291, 141] on select "ABeeZee ADLaM Display AR One Sans Abel Abhaya Libre Aboreto Abril Fatface Abyss…" at bounding box center [388, 154] width 489 height 26
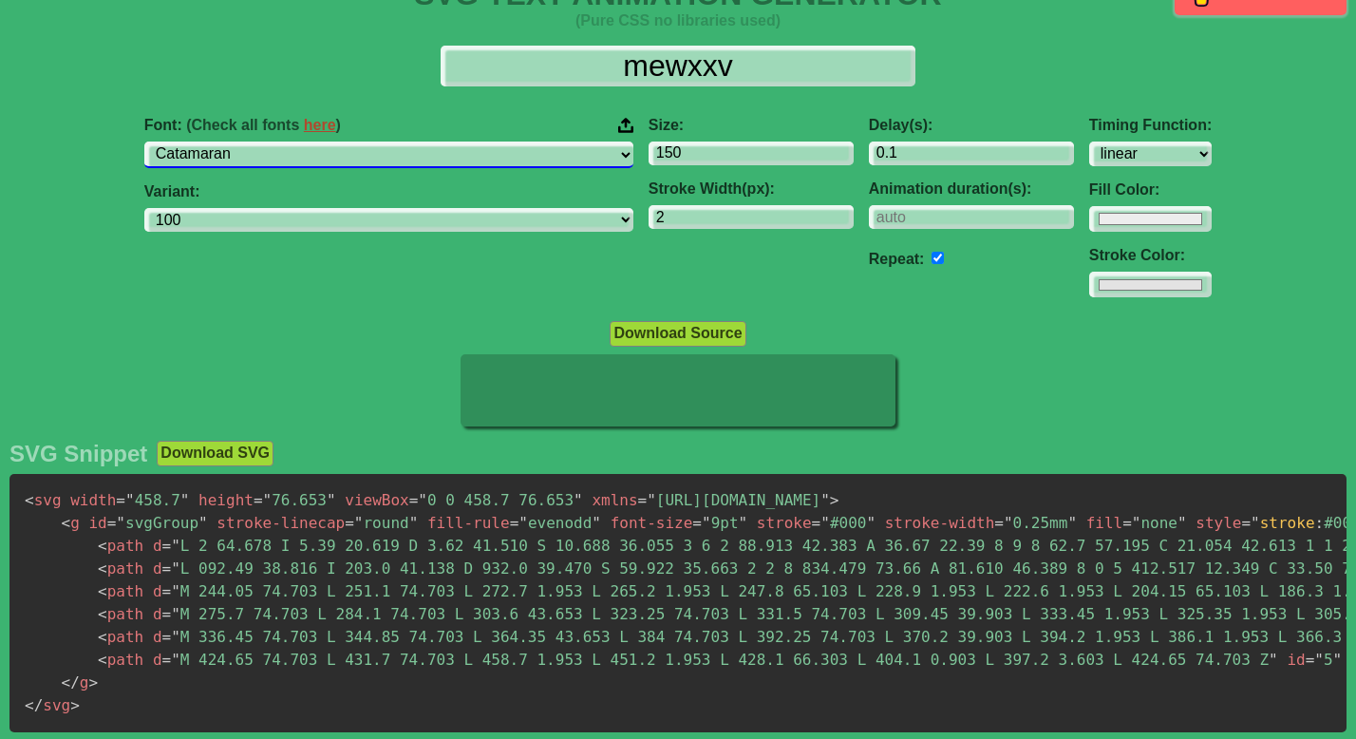
click at [509, 159] on select "ABeeZee ADLaM Display AR One Sans Abel Abhaya Libre Aboreto Abril Fatface Abyss…" at bounding box center [388, 154] width 489 height 26
select select "Caudex"
click at [291, 141] on select "ABeeZee ADLaM Display AR One Sans Abel Abhaya Libre Aboreto Abril Fatface Abyss…" at bounding box center [388, 154] width 489 height 26
select select "regular"
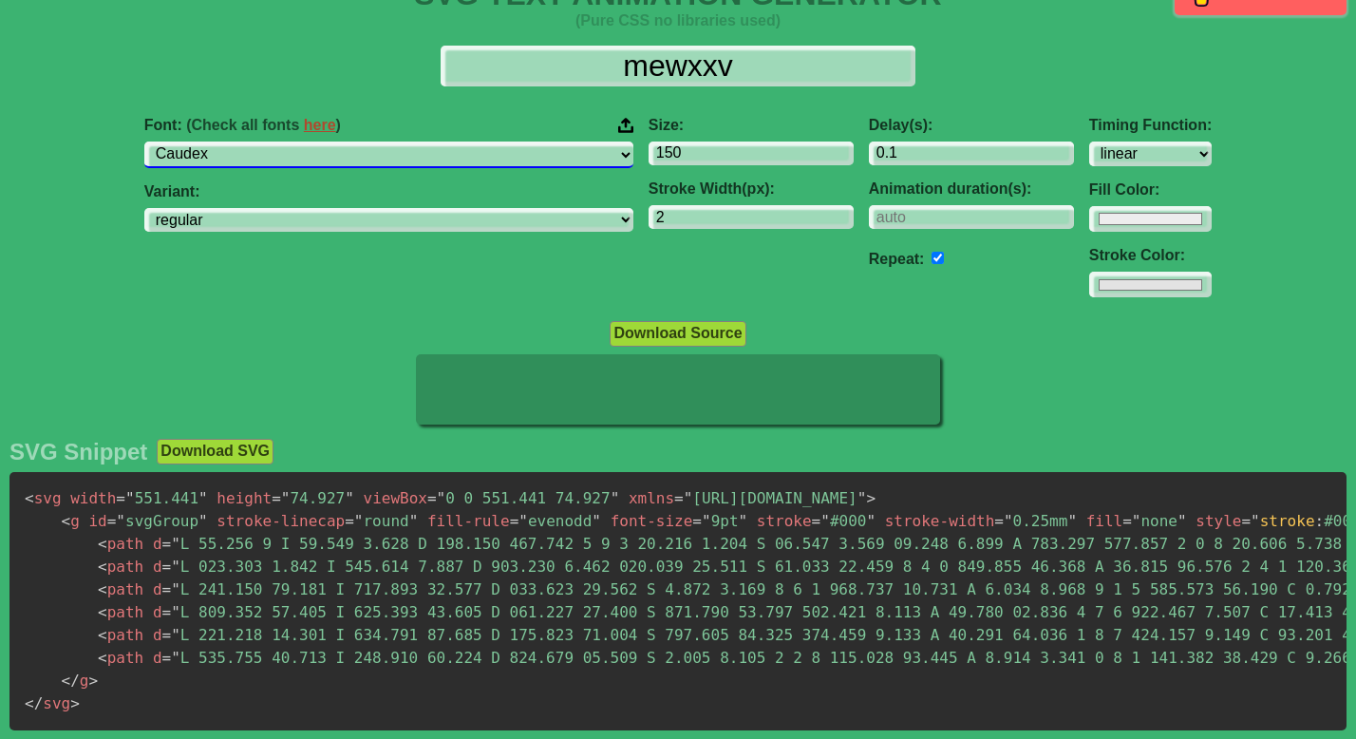
click at [499, 159] on select "ABeeZee ADLaM Display AR One Sans Abel Abhaya Libre Aboreto Abril Fatface Abyss…" at bounding box center [388, 154] width 489 height 26
click at [291, 141] on select "ABeeZee ADLaM Display AR One Sans Abel Abhaya Libre Aboreto Abril Fatface Abyss…" at bounding box center [388, 154] width 489 height 26
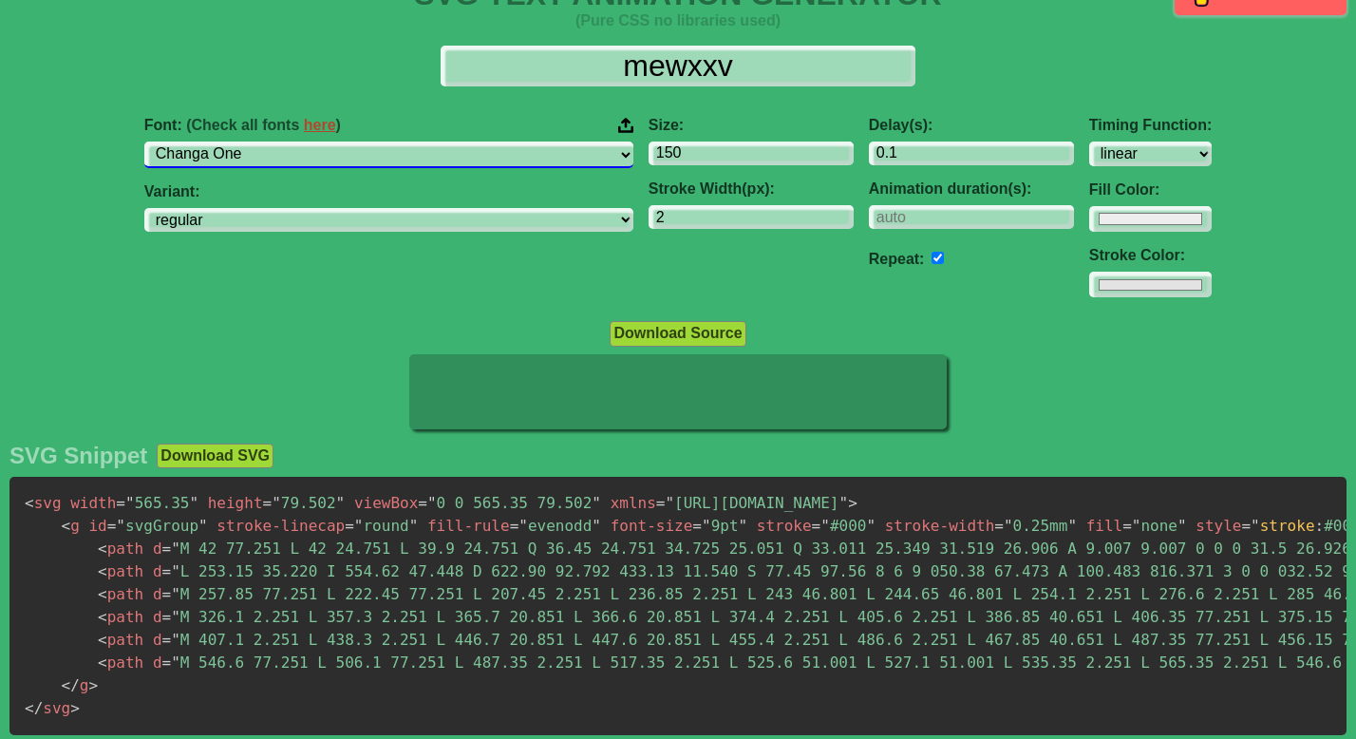
click at [495, 156] on select "ABeeZee ADLaM Display AR One Sans Abel Abhaya Libre Aboreto Abril Fatface Abyss…" at bounding box center [388, 154] width 489 height 26
click at [291, 141] on select "ABeeZee ADLaM Display AR One Sans Abel Abhaya Libre Aboreto Abril Fatface Abyss…" at bounding box center [388, 154] width 489 height 26
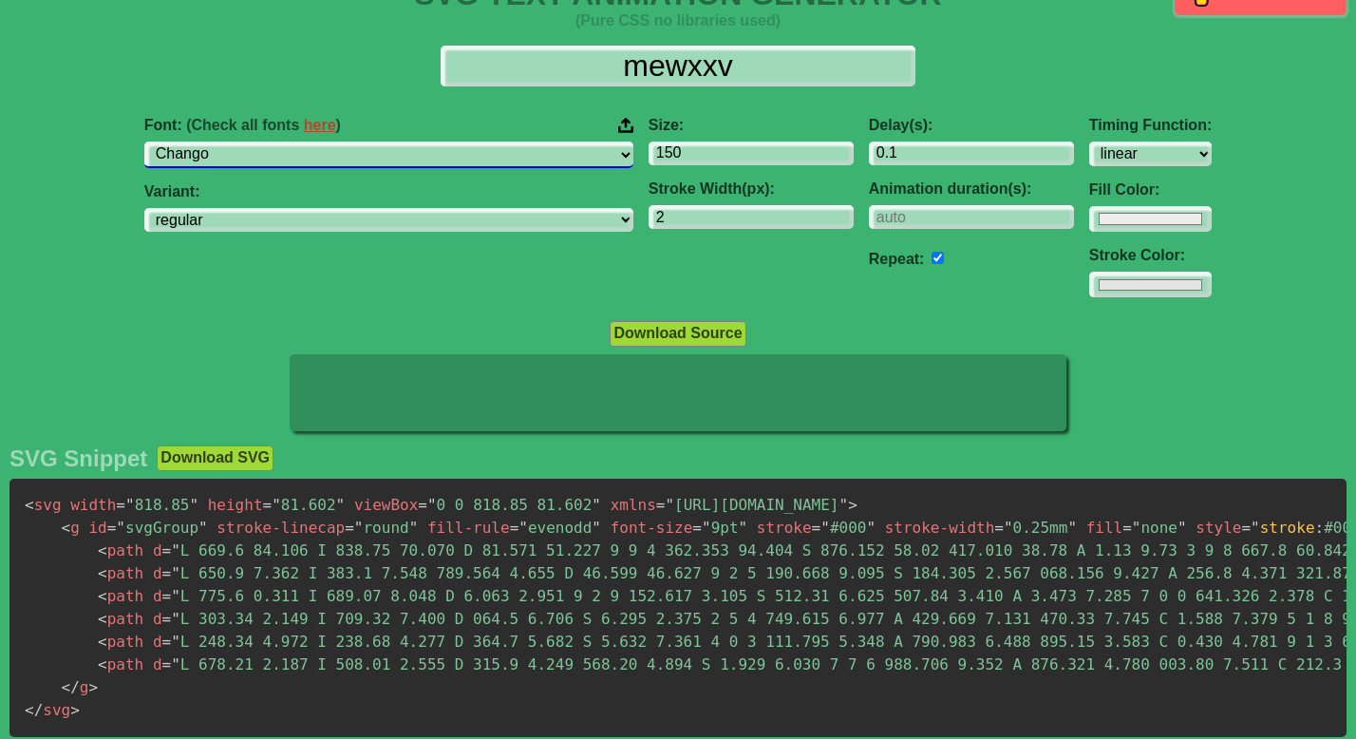
click at [492, 152] on select "ABeeZee ADLaM Display AR One Sans Abel Abhaya Libre Aboreto Abril Fatface Abyss…" at bounding box center [388, 154] width 489 height 26
click at [291, 141] on select "ABeeZee ADLaM Display AR One Sans Abel Abhaya Libre Aboreto Abril Fatface Abyss…" at bounding box center [388, 154] width 489 height 26
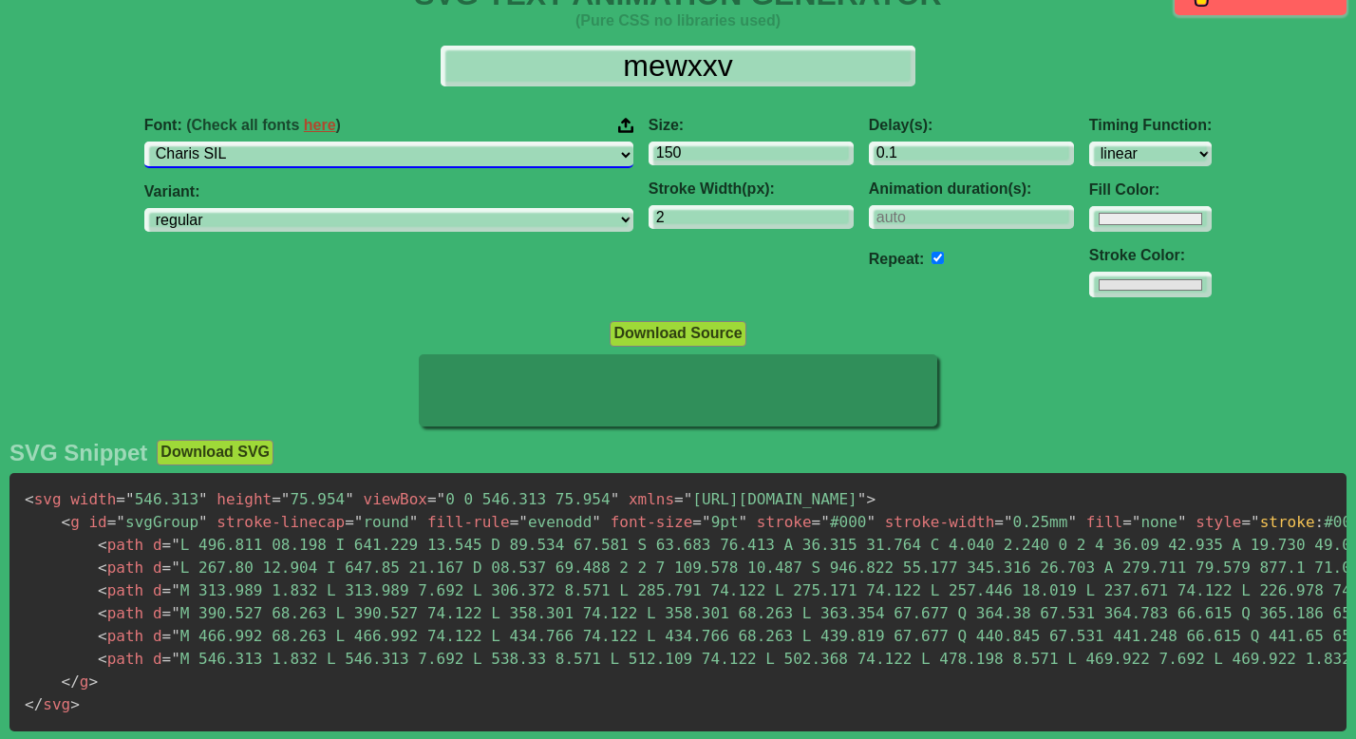
click at [423, 149] on select "ABeeZee ADLaM Display AR One Sans Abel Abhaya Libre Aboreto Abril Fatface Abyss…" at bounding box center [388, 154] width 489 height 26
select select "Aladin"
click at [291, 141] on select "ABeeZee ADLaM Display AR One Sans Abel Abhaya Libre Aboreto Abril Fatface Abyss…" at bounding box center [388, 154] width 489 height 26
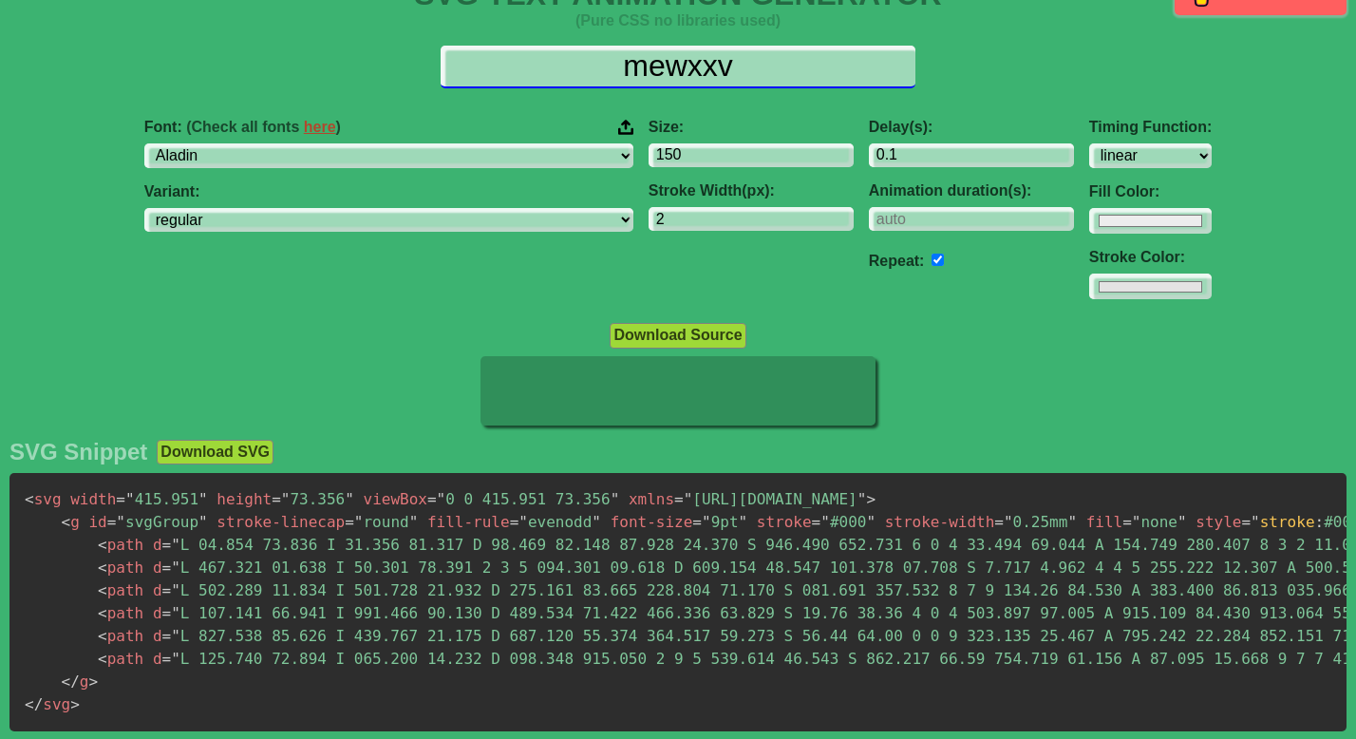
click at [678, 72] on input "mewxxv" at bounding box center [678, 67] width 475 height 43
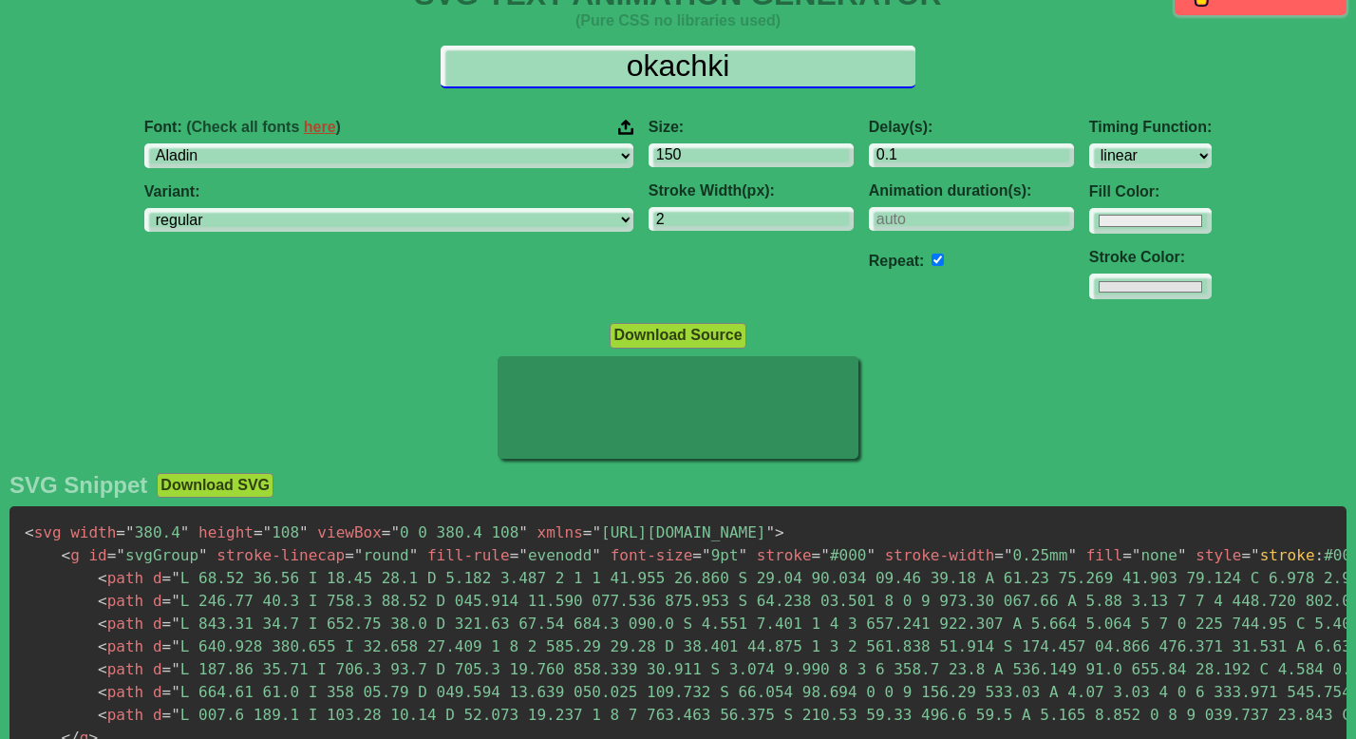
type input "okachki"
